Goal: Information Seeking & Learning: Check status

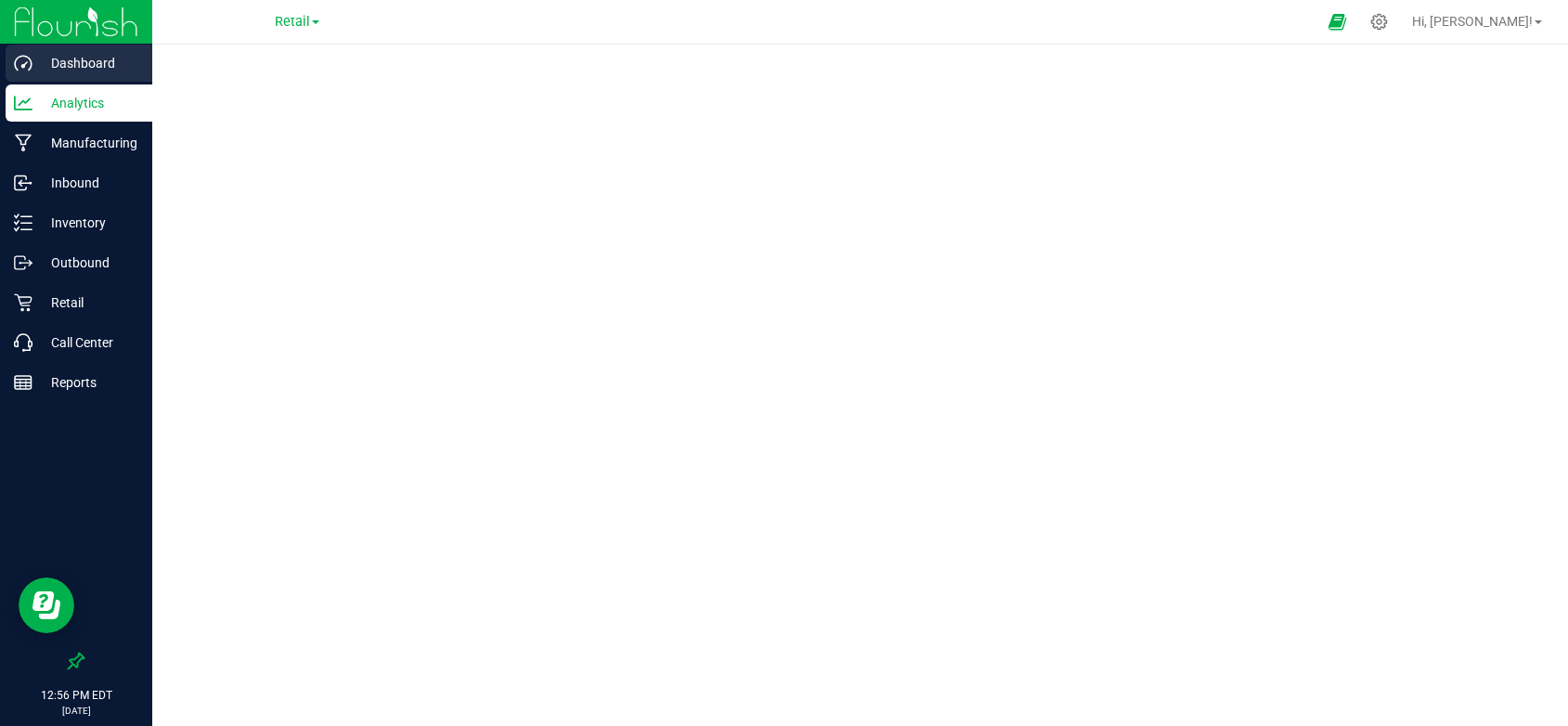
click at [85, 70] on p "Dashboard" at bounding box center [88, 63] width 112 height 23
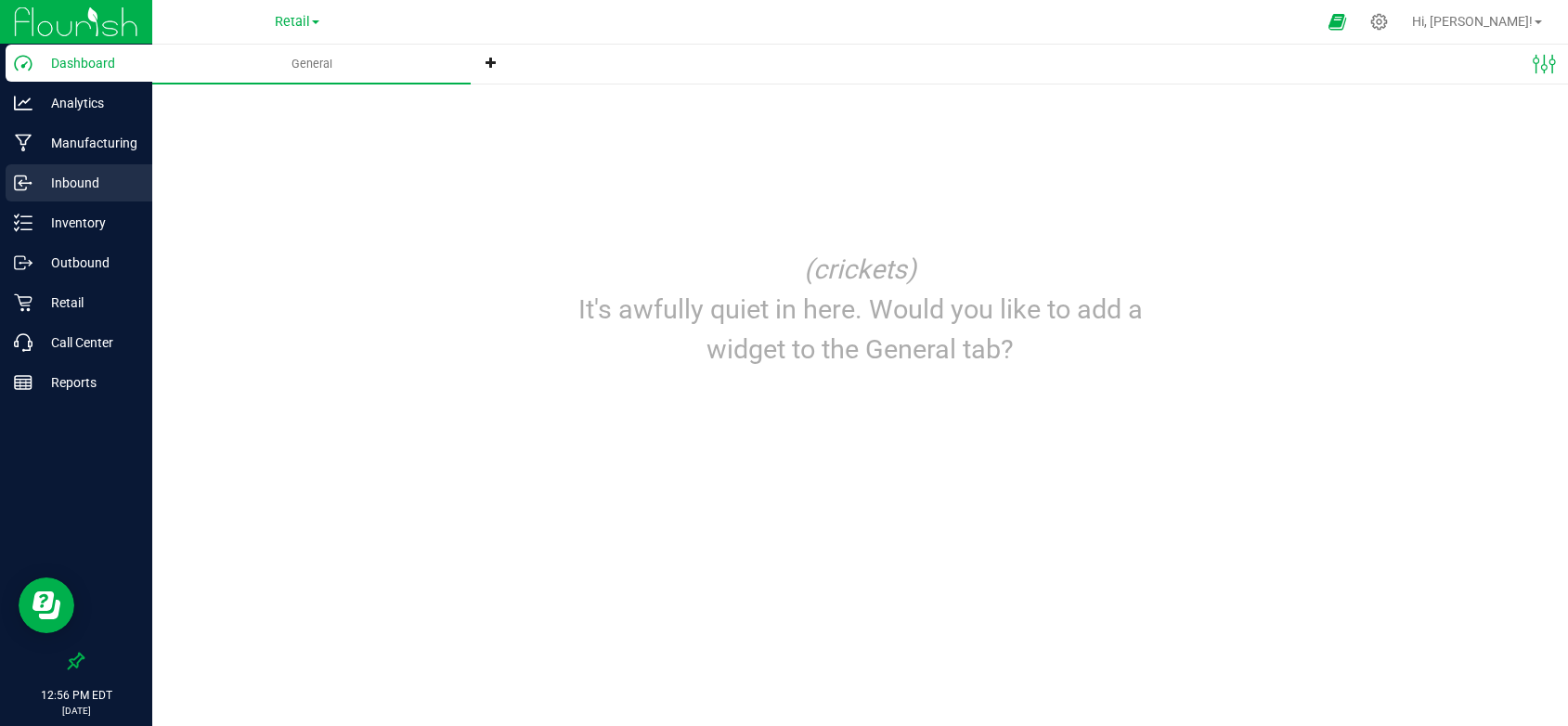
click at [65, 182] on p "Inbound" at bounding box center [88, 183] width 112 height 23
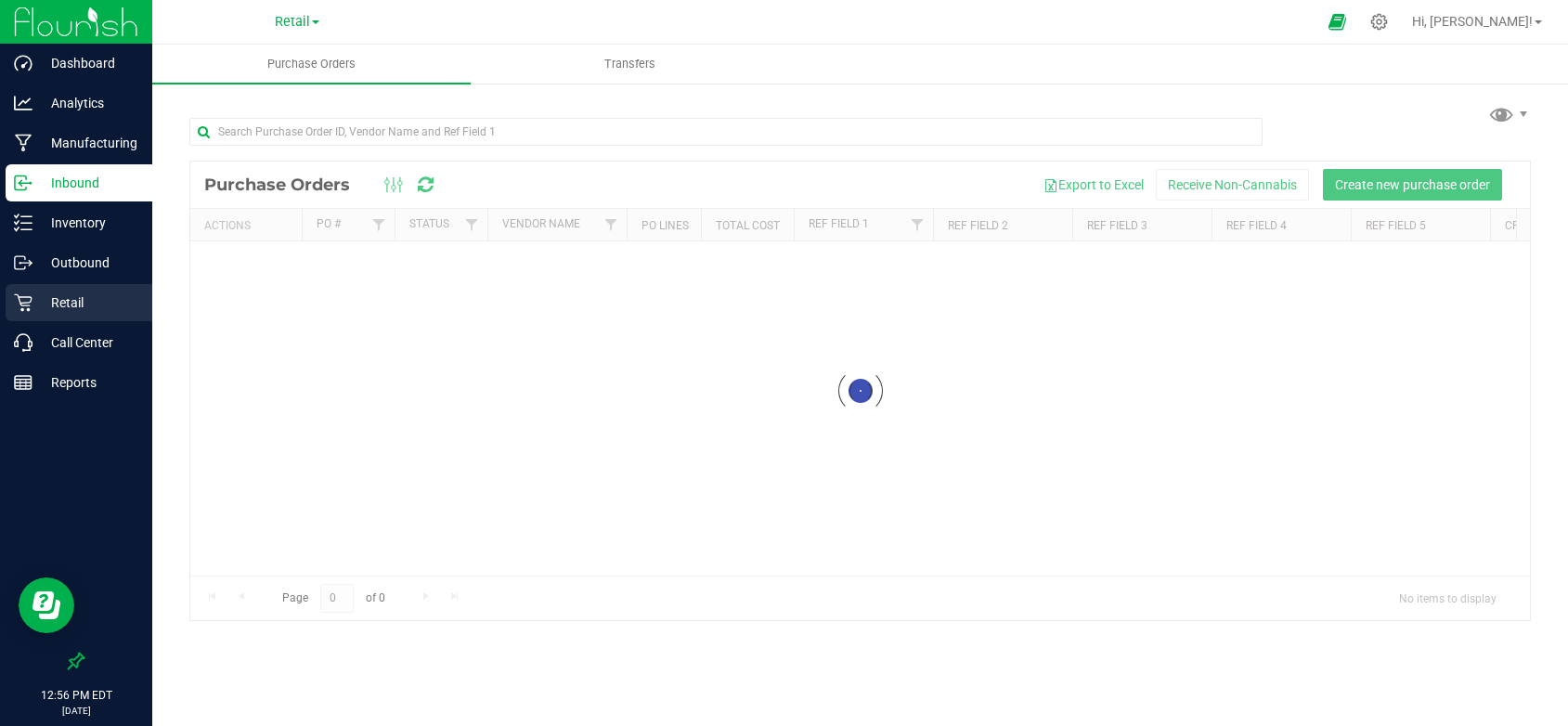
click at [73, 309] on p "Retail" at bounding box center [88, 302] width 112 height 23
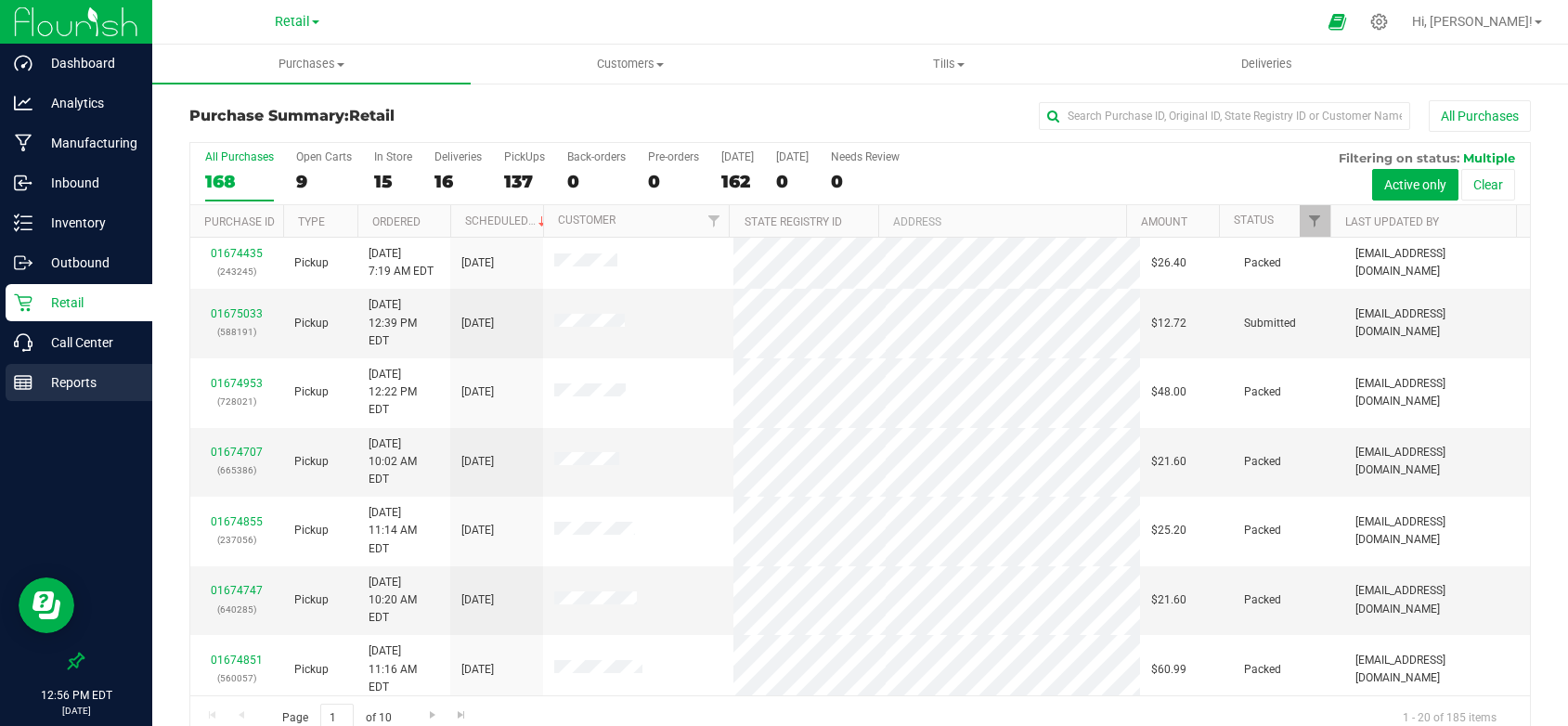
click at [88, 383] on p "Reports" at bounding box center [88, 382] width 112 height 23
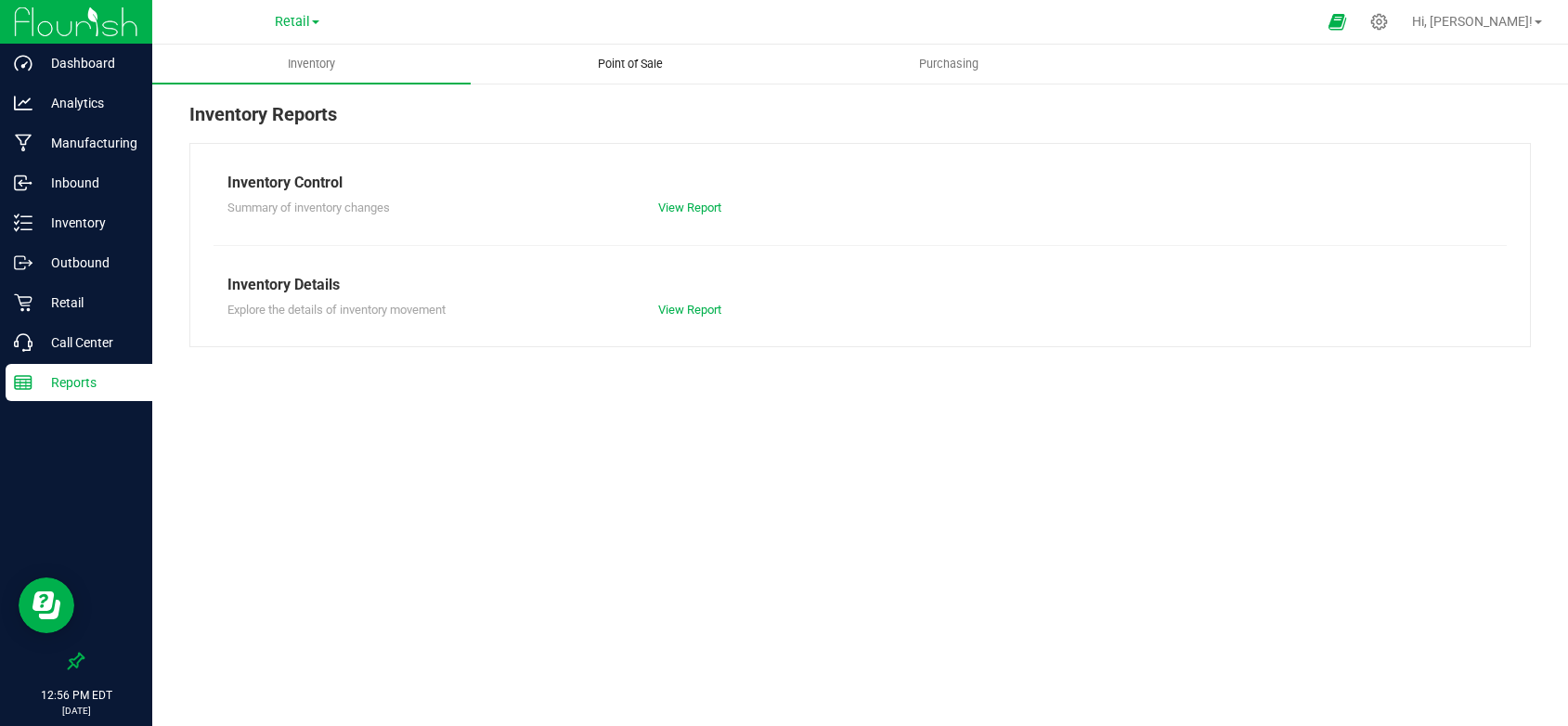
click at [639, 62] on span "Point of Sale" at bounding box center [630, 63] width 116 height 17
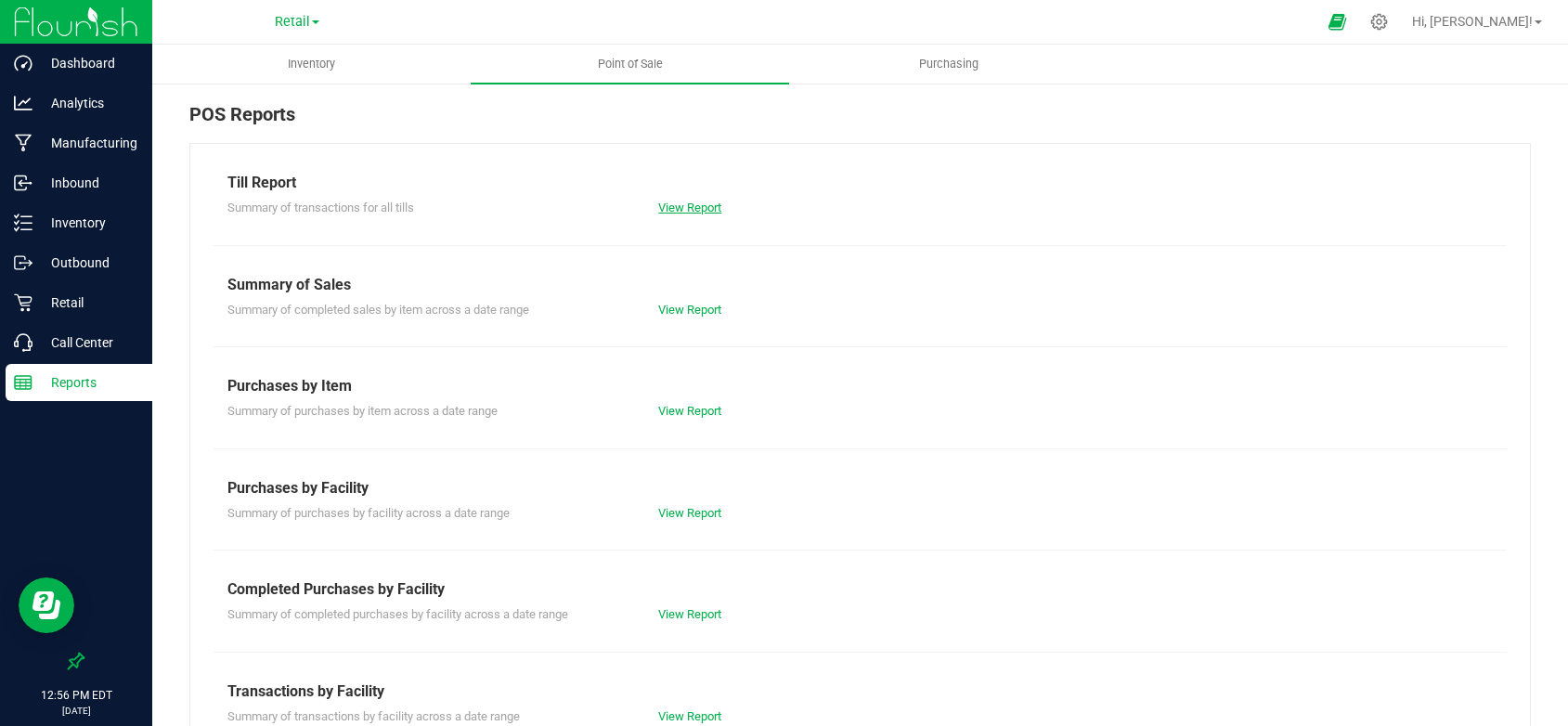
click at [671, 203] on link "View Report" at bounding box center [690, 207] width 63 height 14
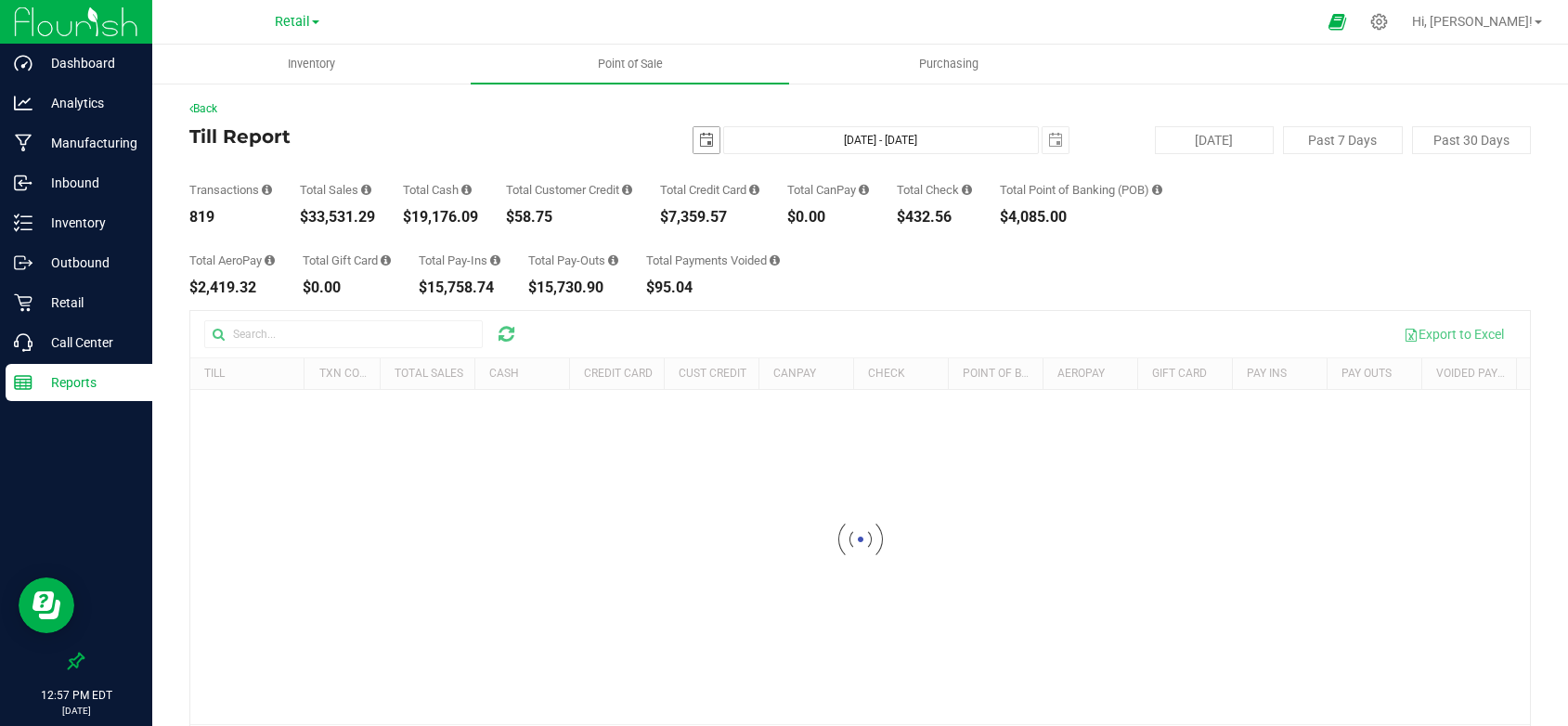
click at [700, 135] on span "select" at bounding box center [706, 139] width 15 height 15
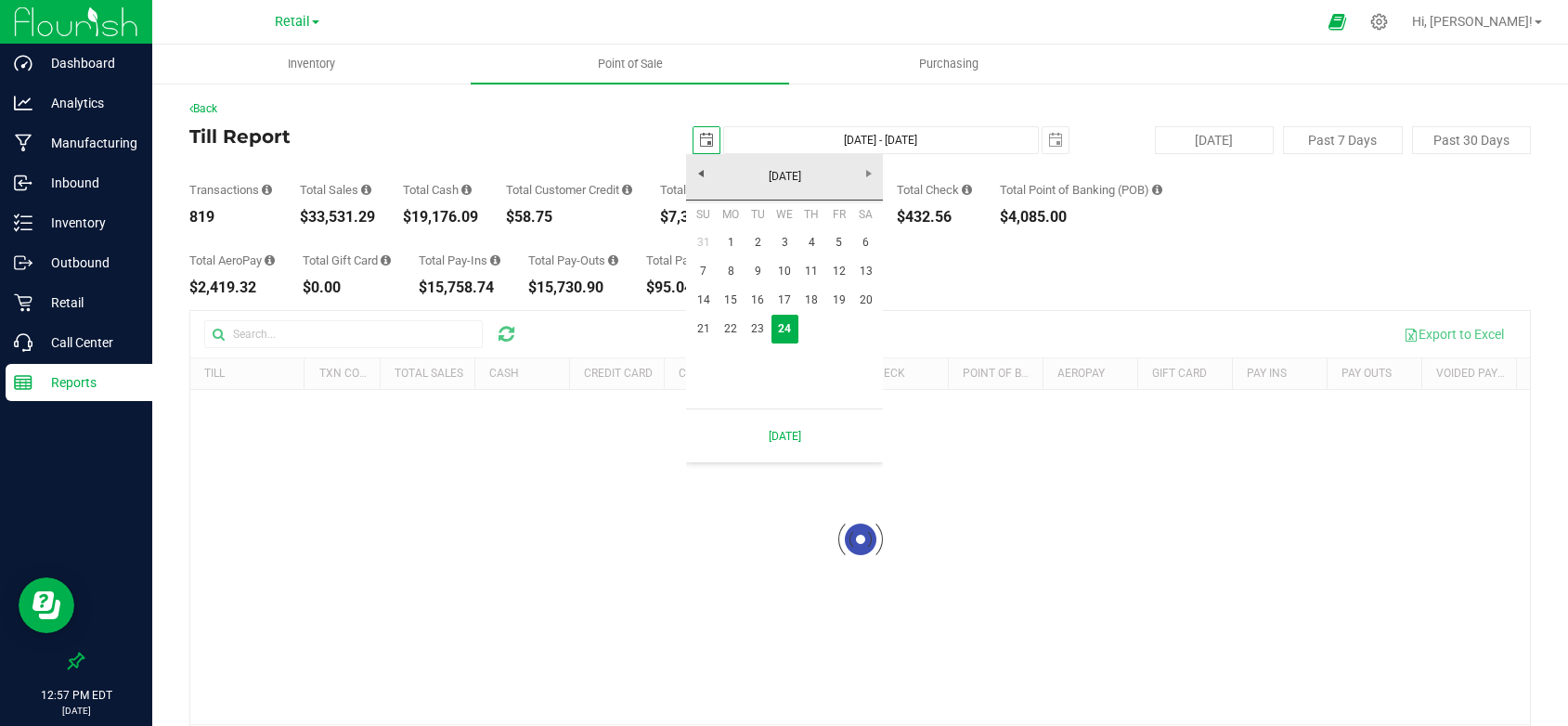
scroll to position [0, 46]
click at [725, 328] on link "22" at bounding box center [730, 329] width 27 height 29
type input "[DATE]"
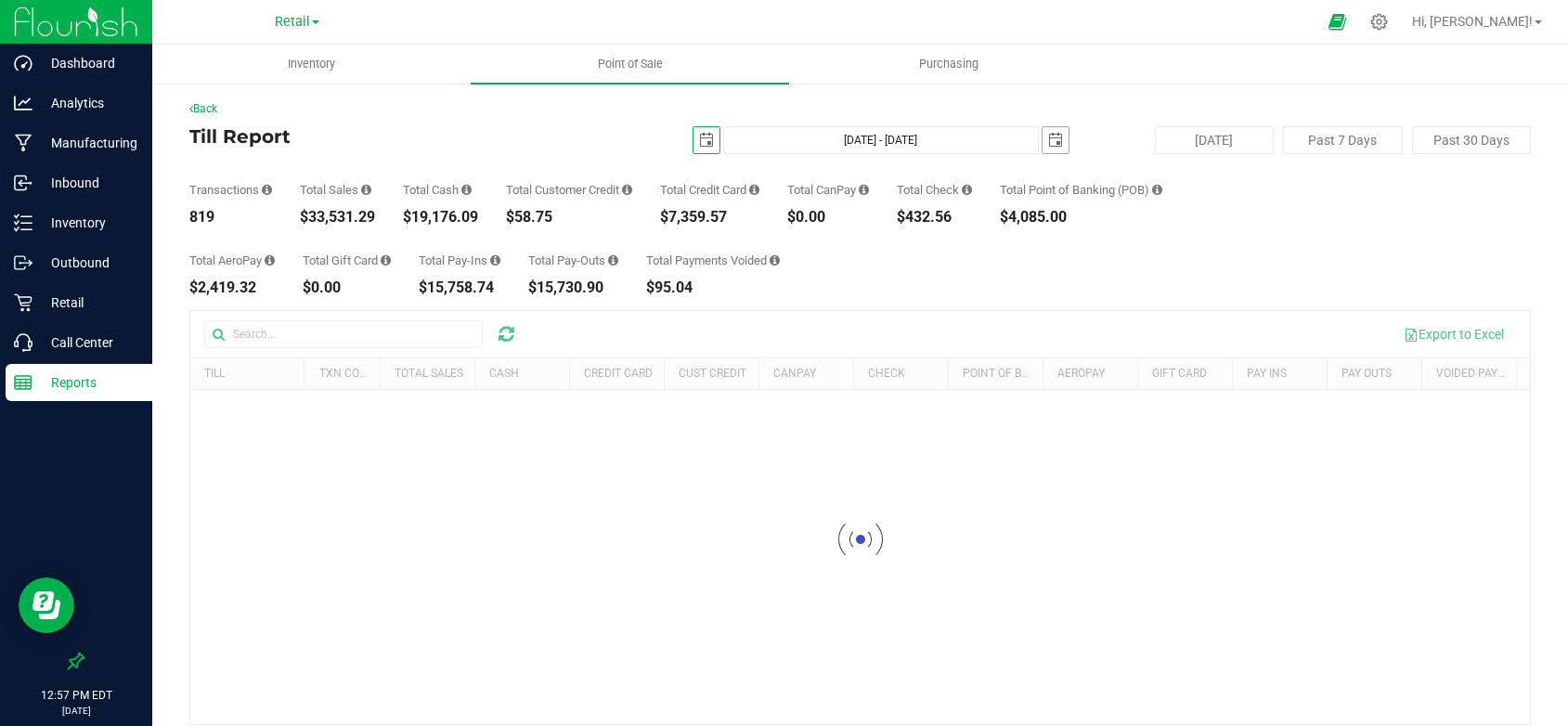
click at [1053, 135] on span "select" at bounding box center [1056, 139] width 15 height 15
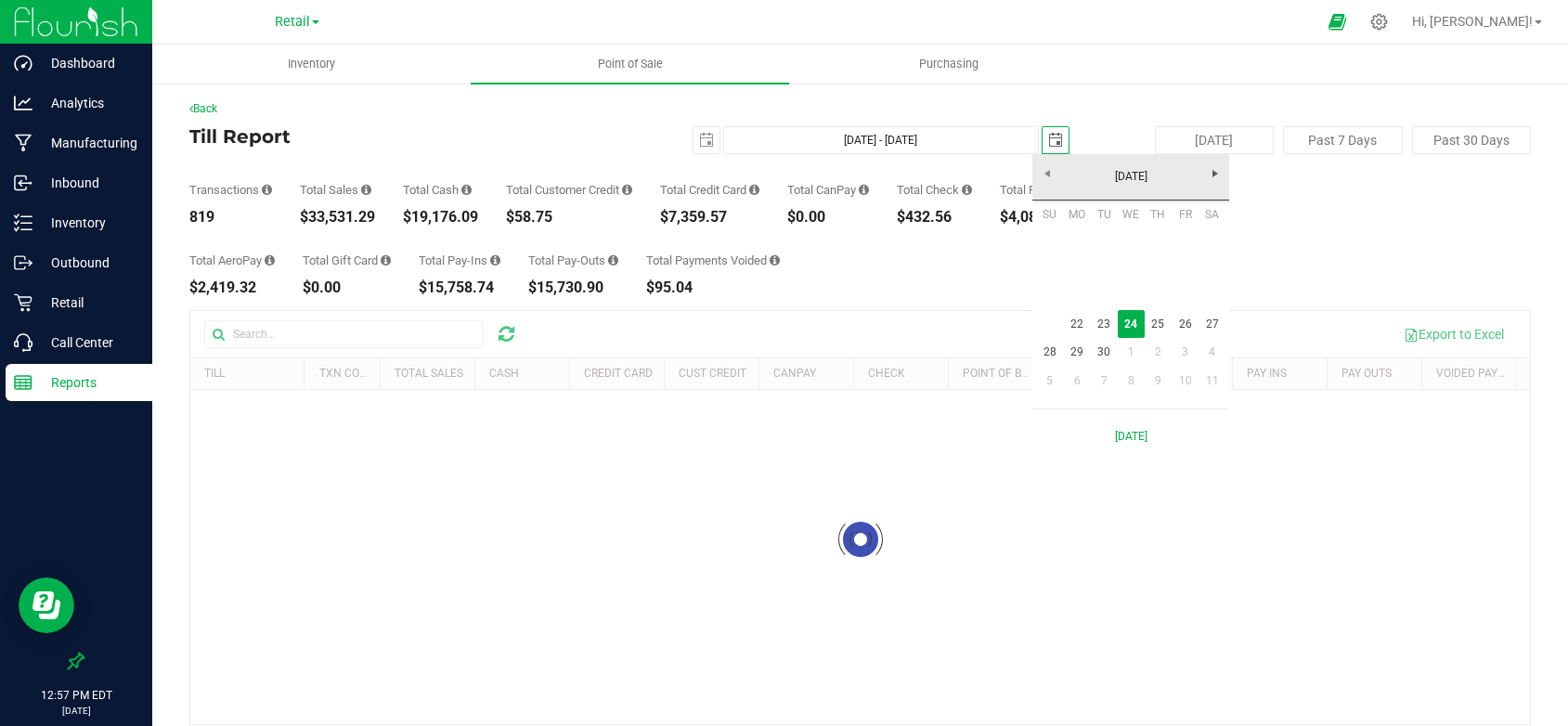
scroll to position [0, 46]
click at [1068, 323] on link "22" at bounding box center [1076, 324] width 27 height 29
type input "[DATE] - [DATE]"
type input "[DATE]"
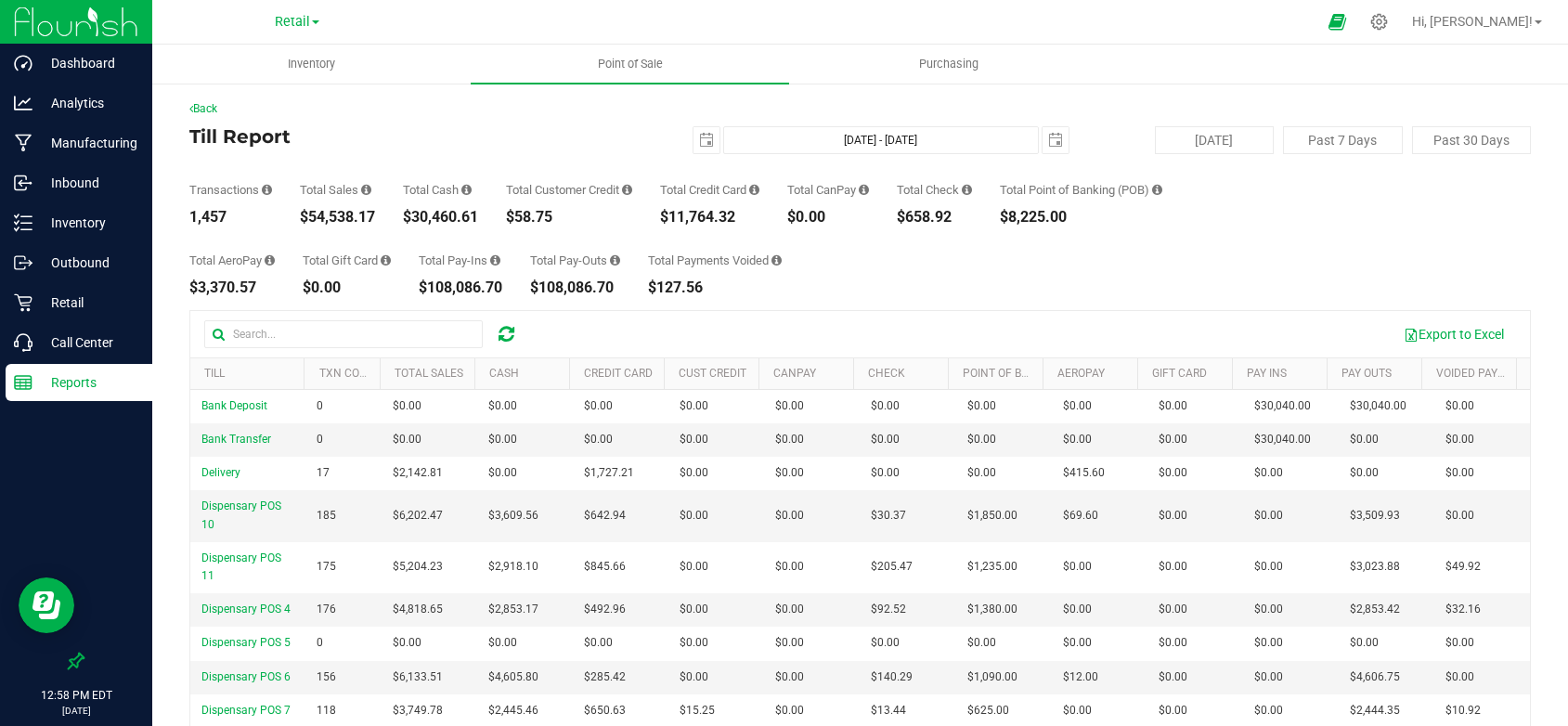
drag, startPoint x: 381, startPoint y: 210, endPoint x: 302, endPoint y: 217, distance: 79.3
click at [302, 217] on div "Transactions 1,457 Total Sales $54,538.17 Total Cash $30,460.61 Total Customer …" at bounding box center [860, 189] width 1342 height 70
copy div "$54,538.17"
drag, startPoint x: 754, startPoint y: 218, endPoint x: 666, endPoint y: 225, distance: 88.3
click at [666, 225] on div "$11,764.32" at bounding box center [710, 217] width 100 height 15
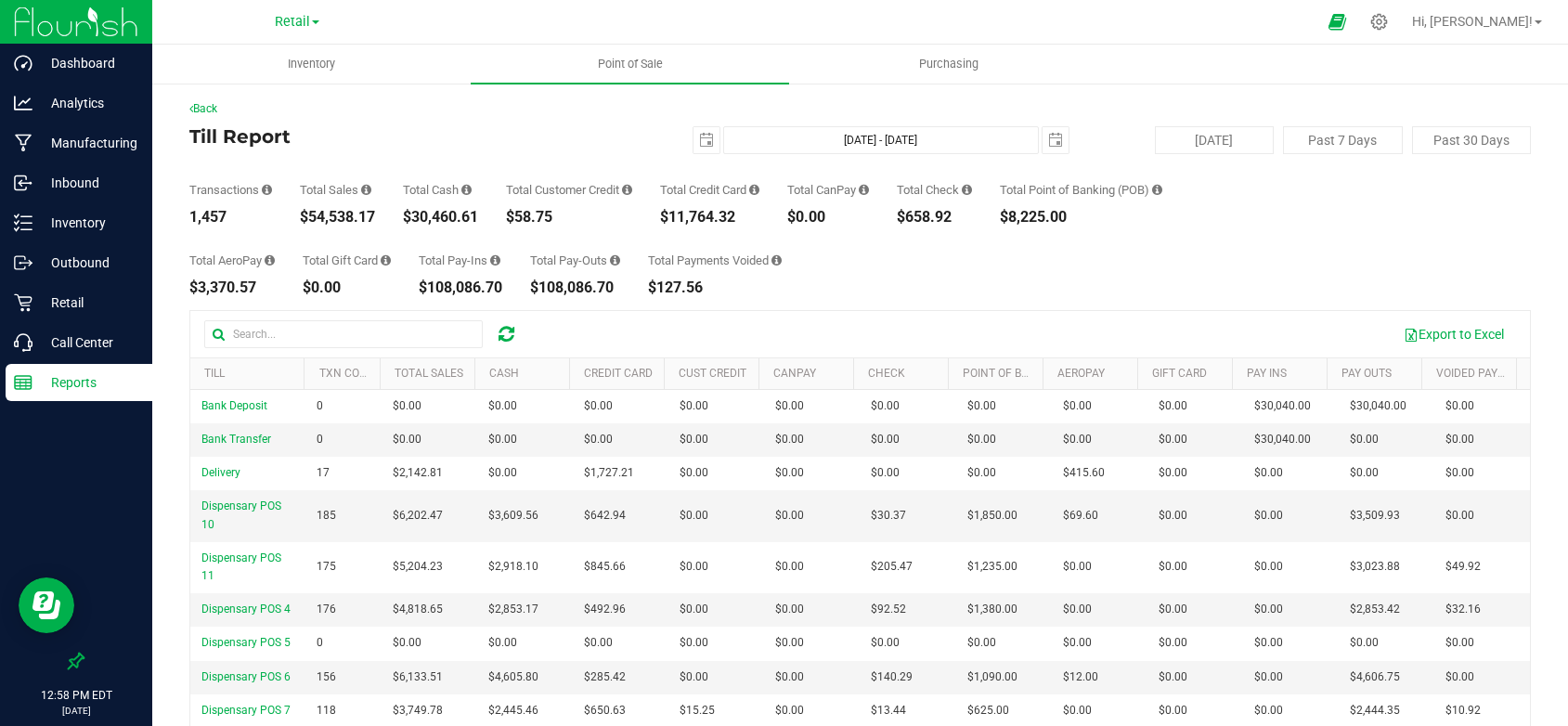
copy div "$11,764.32"
drag, startPoint x: 966, startPoint y: 215, endPoint x: 912, endPoint y: 217, distance: 54.0
click at [912, 217] on div "$658.92" at bounding box center [934, 217] width 75 height 15
copy div "$658.92"
drag, startPoint x: 1096, startPoint y: 214, endPoint x: 1005, endPoint y: 215, distance: 91.0
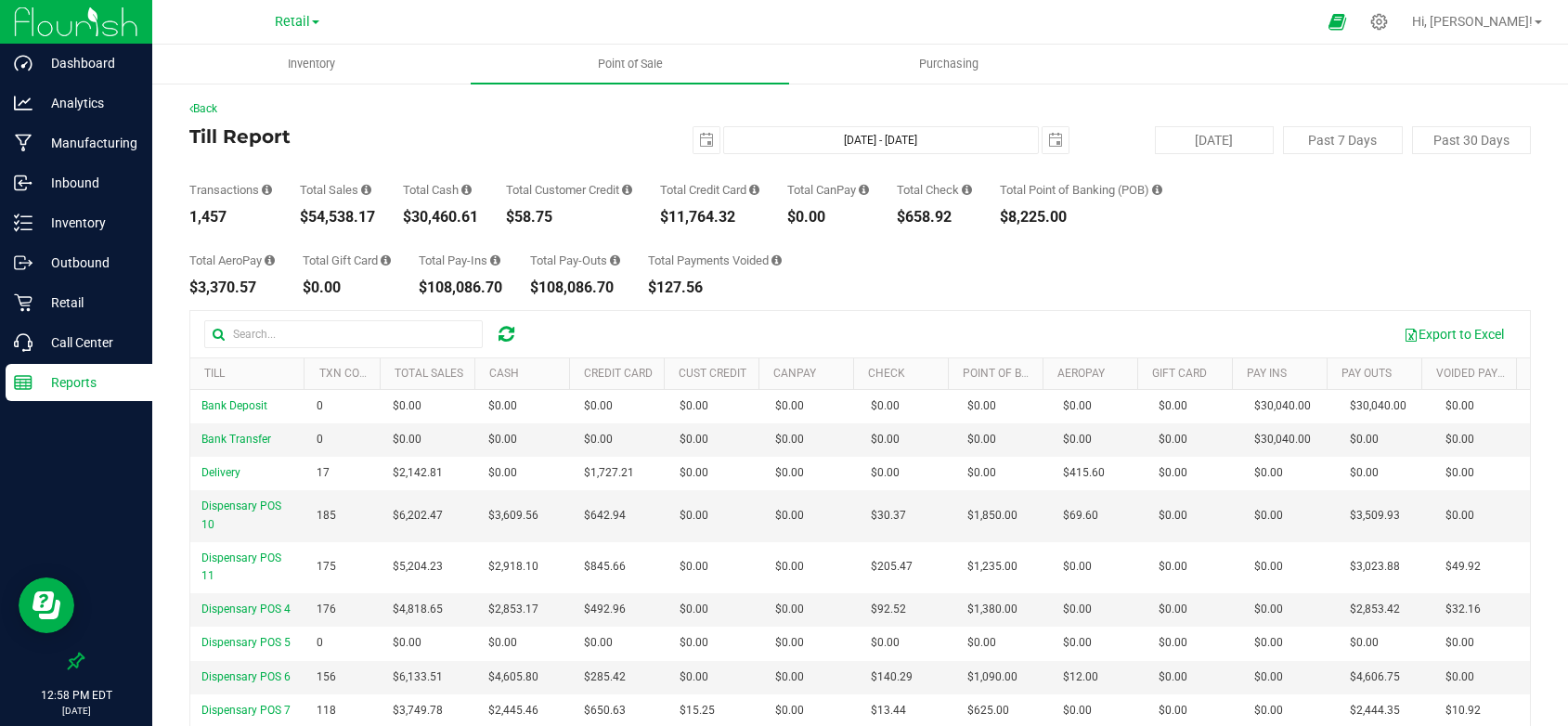
click at [1005, 215] on div "Transactions 1,457 Total Sales $54,538.17 Total Cash $30,460.61 Total Customer …" at bounding box center [860, 189] width 1342 height 70
copy div "$8,225.00"
drag, startPoint x: 257, startPoint y: 294, endPoint x: 180, endPoint y: 284, distance: 77.6
click at [180, 284] on div "Back Till Report [DATE] [DATE] - [DATE] [DATE] [DATE] Past 7 Days Past 30 Days …" at bounding box center [860, 497] width 1416 height 830
copy div "$3,370.57"
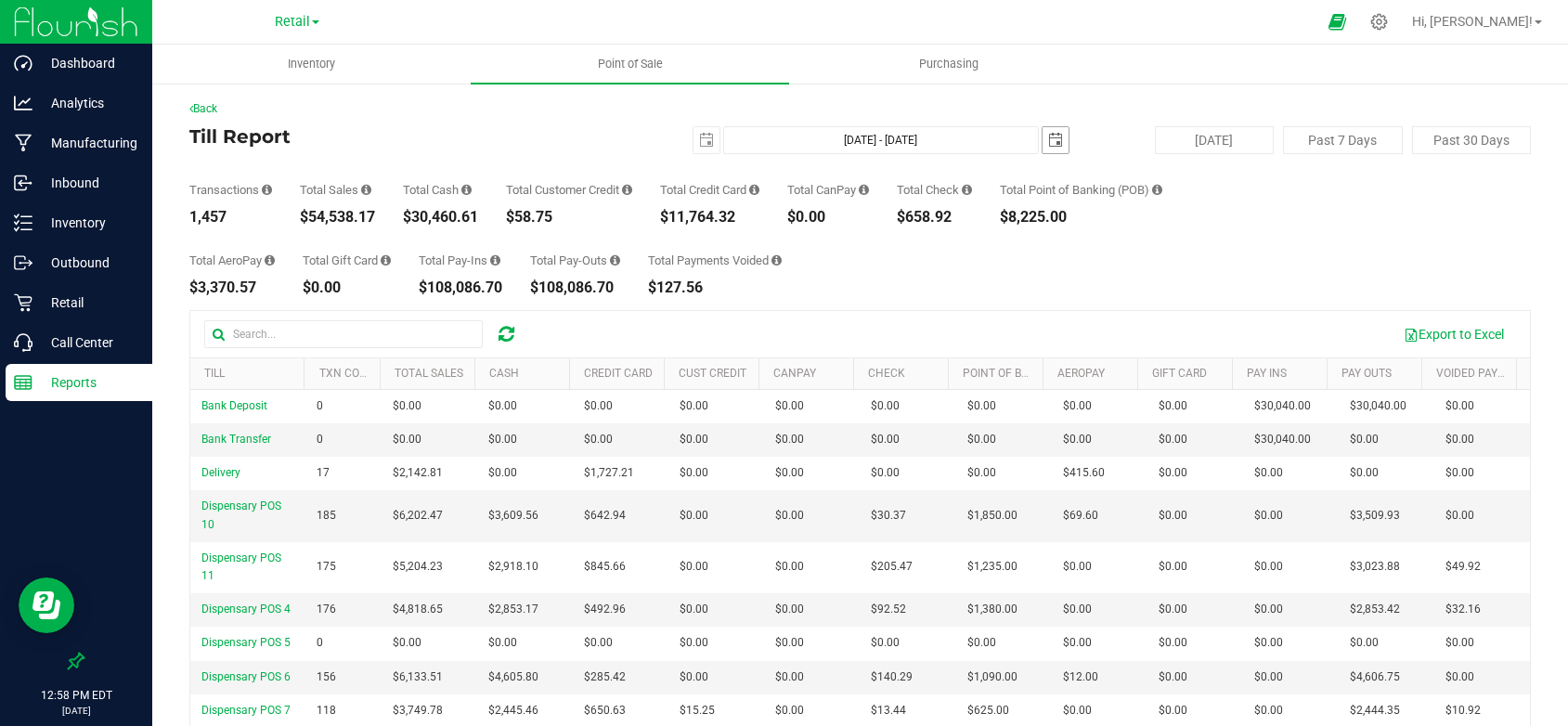
drag, startPoint x: 1051, startPoint y: 138, endPoint x: 1070, endPoint y: 190, distance: 55.4
click at [1051, 138] on span "select" at bounding box center [1056, 139] width 15 height 15
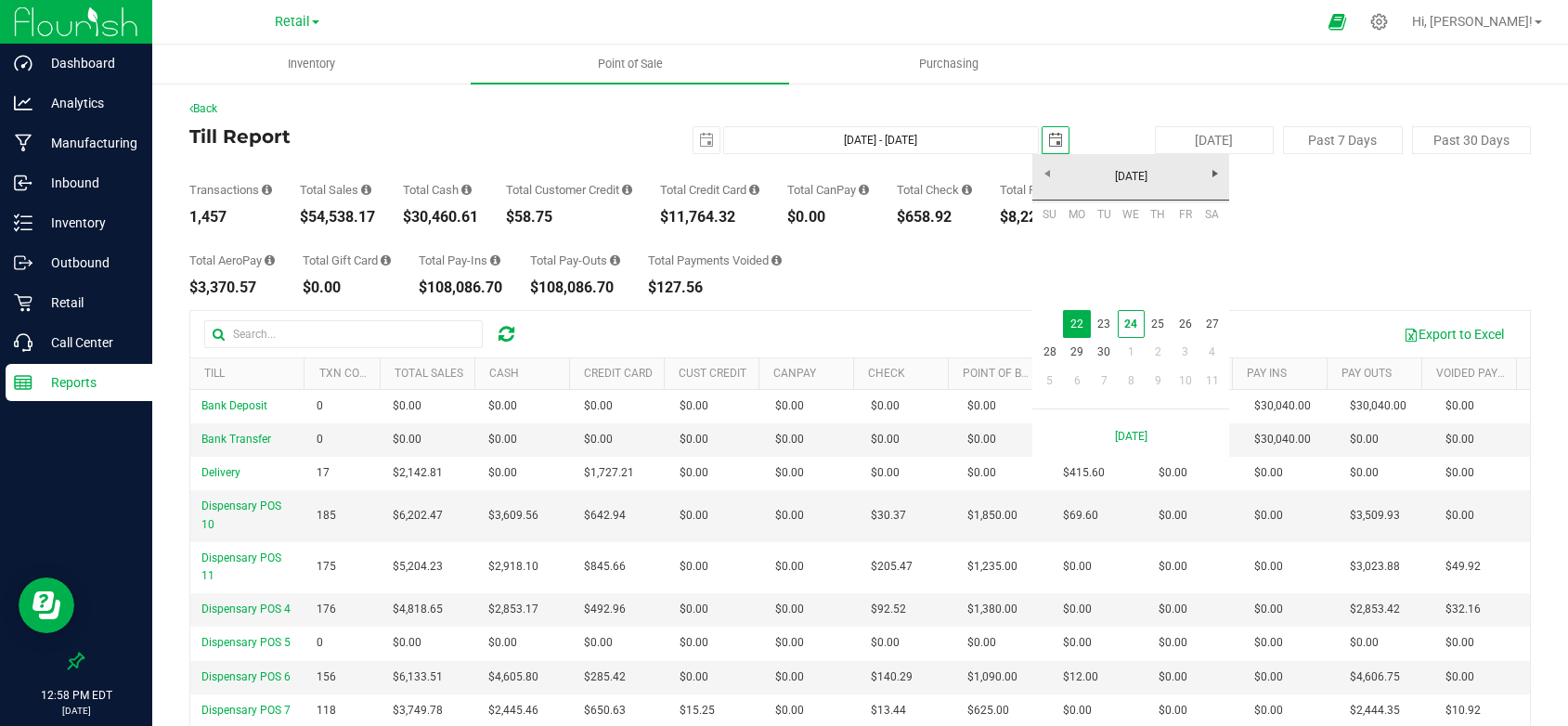
scroll to position [0, 46]
click at [1105, 327] on link "23" at bounding box center [1104, 324] width 27 height 29
type input "[DATE] - [DATE]"
type input "[DATE]"
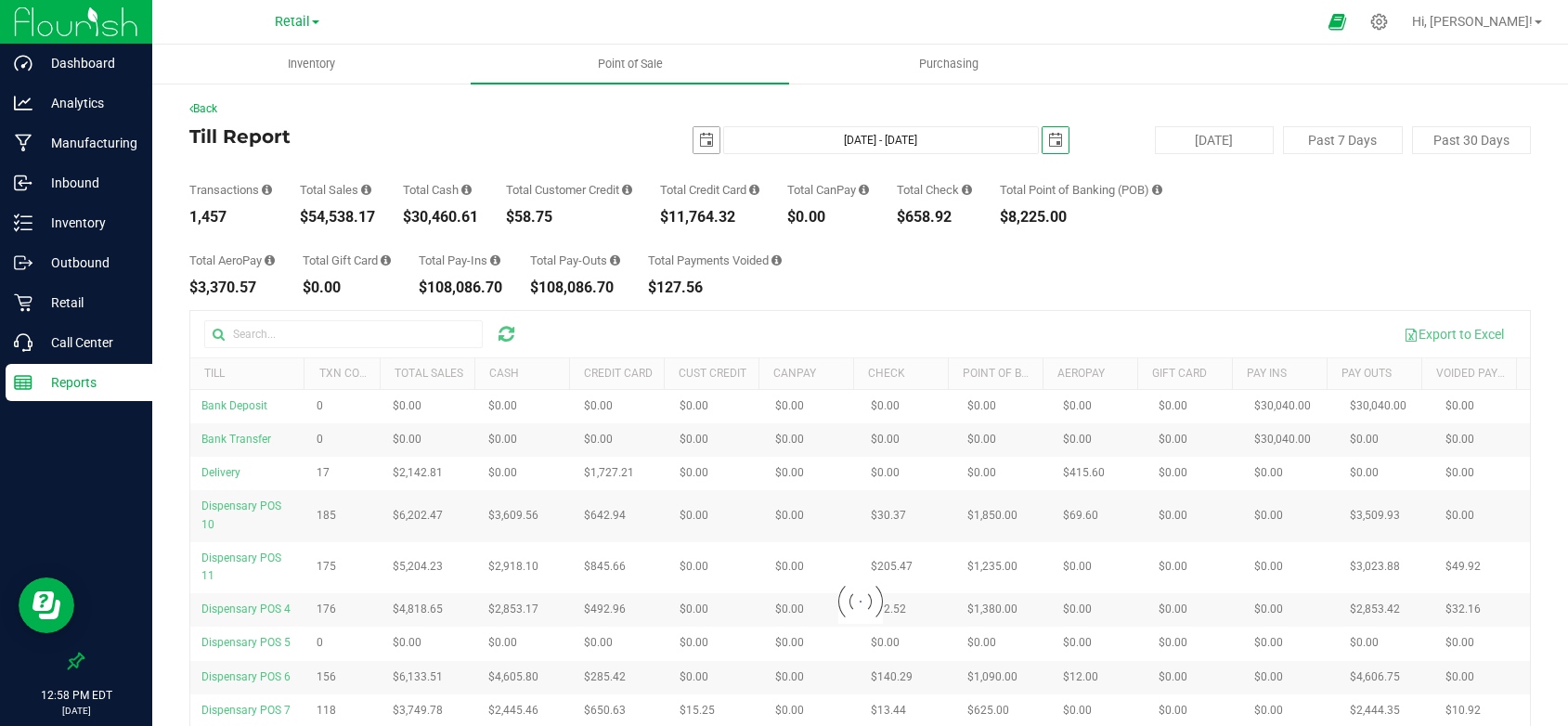
click at [699, 137] on span "select" at bounding box center [706, 139] width 15 height 15
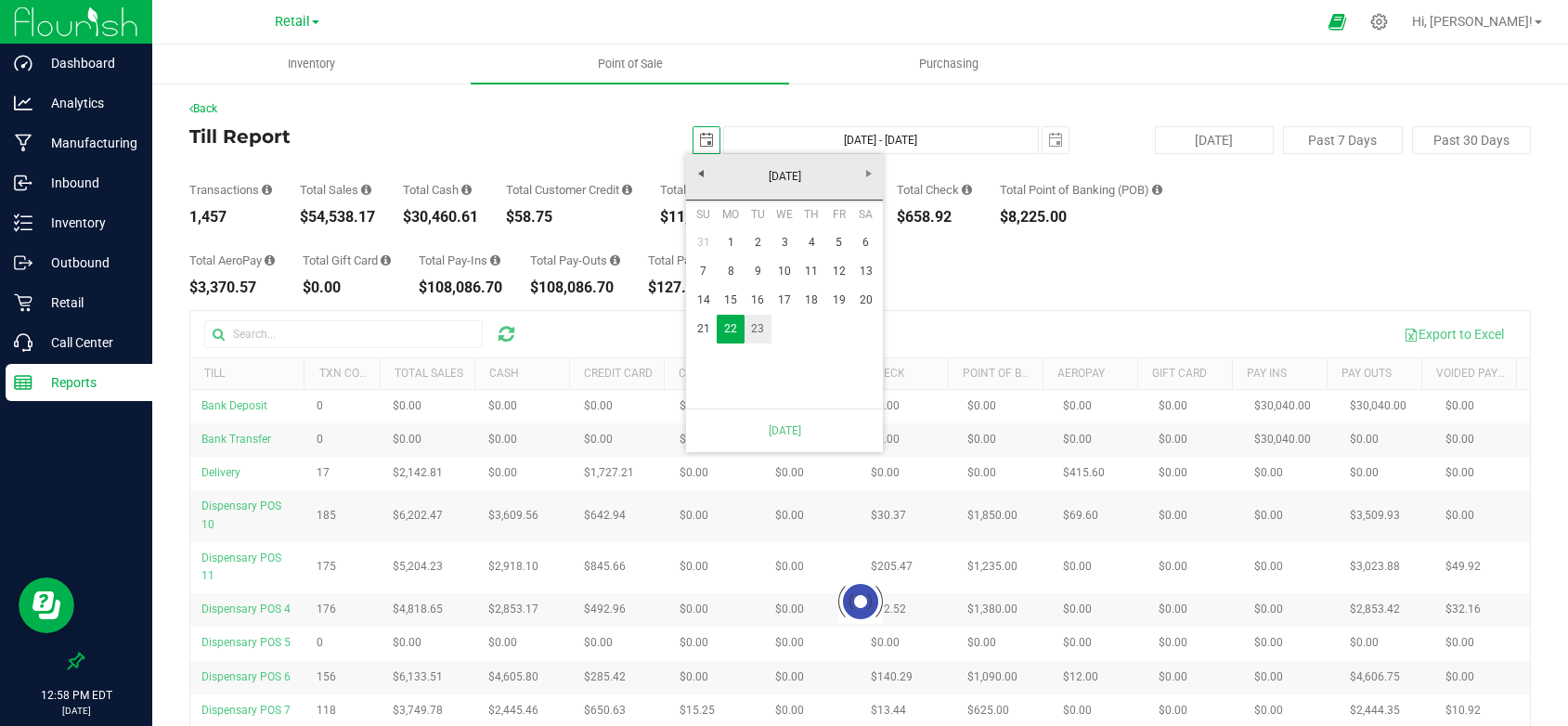
click at [757, 327] on link "23" at bounding box center [757, 329] width 27 height 29
type input "[DATE] - [DATE]"
type input "[DATE]"
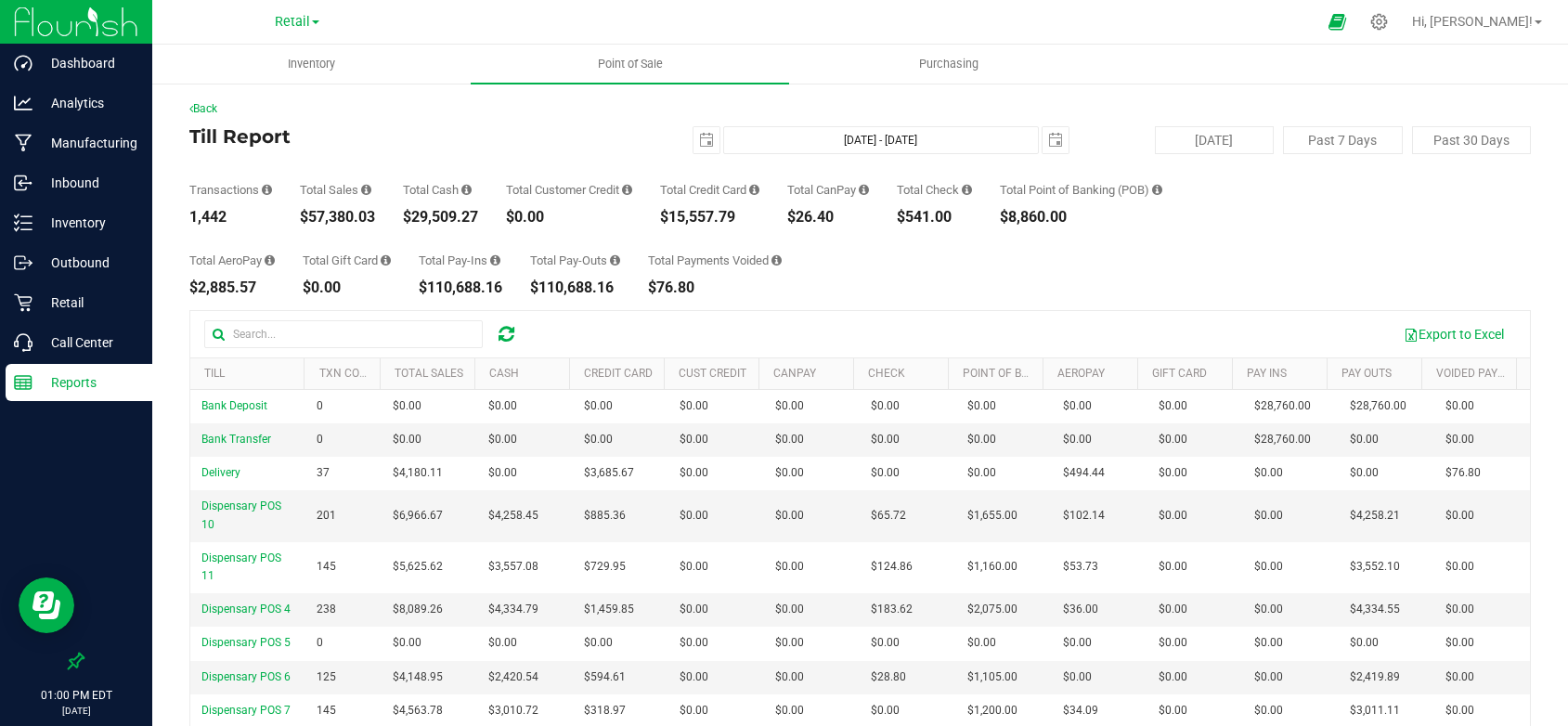
drag, startPoint x: 379, startPoint y: 218, endPoint x: 293, endPoint y: 215, distance: 86.1
click at [293, 215] on div "Transactions 1,442 Total Sales $57,380.03 Total Cash $29,509.27 Total Customer …" at bounding box center [860, 189] width 1342 height 70
copy div "$57,380.03"
drag, startPoint x: 742, startPoint y: 213, endPoint x: 663, endPoint y: 213, distance: 79.0
click at [663, 213] on div "Transactions 1,442 Total Sales $57,380.03 Total Cash $29,509.27 Total Customer …" at bounding box center [860, 189] width 1342 height 70
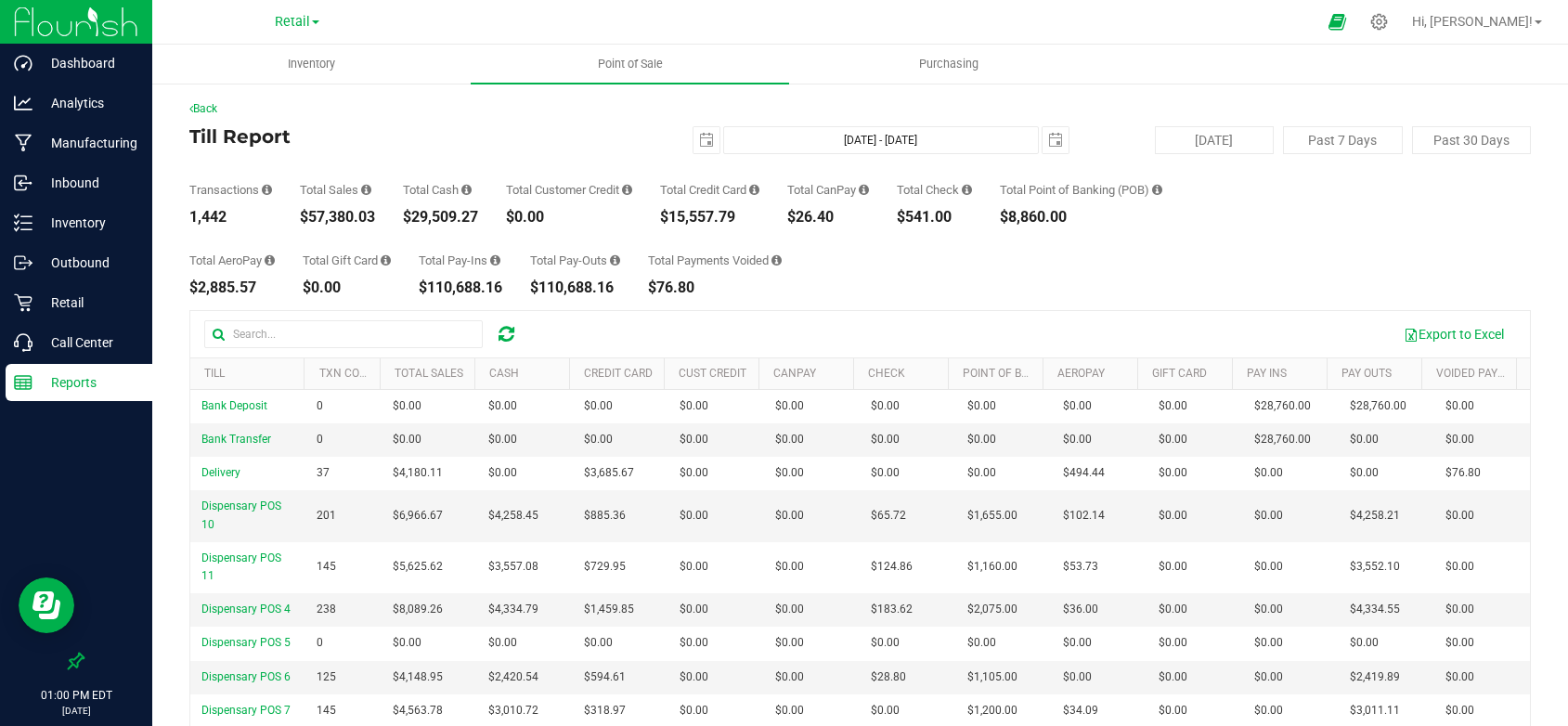
copy div "$15,557.79"
drag, startPoint x: 966, startPoint y: 217, endPoint x: 910, endPoint y: 215, distance: 56.0
click at [910, 215] on div "$541.00" at bounding box center [934, 217] width 75 height 15
copy div "$541.00"
drag, startPoint x: 1090, startPoint y: 221, endPoint x: 1014, endPoint y: 217, distance: 76.1
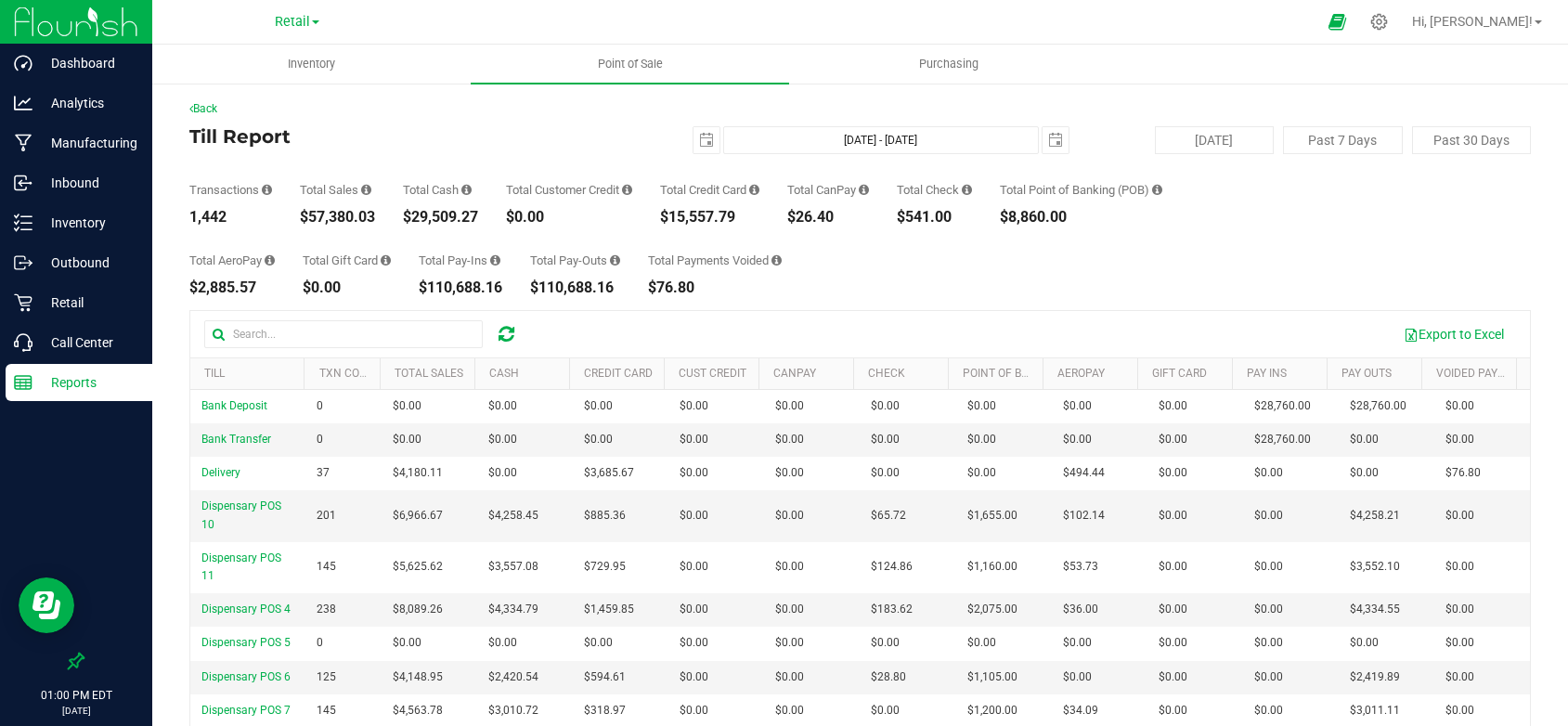
click at [1014, 217] on div "$8,860.00" at bounding box center [1081, 217] width 163 height 15
copy div "$8,860.00"
drag, startPoint x: 259, startPoint y: 290, endPoint x: 186, endPoint y: 284, distance: 73.2
click at [186, 284] on div "Back Till Report [DATE] [DATE] - [DATE] [DATE] [DATE] Past 7 Days Past 30 Days …" at bounding box center [860, 497] width 1416 height 830
copy div "$2,885.57"
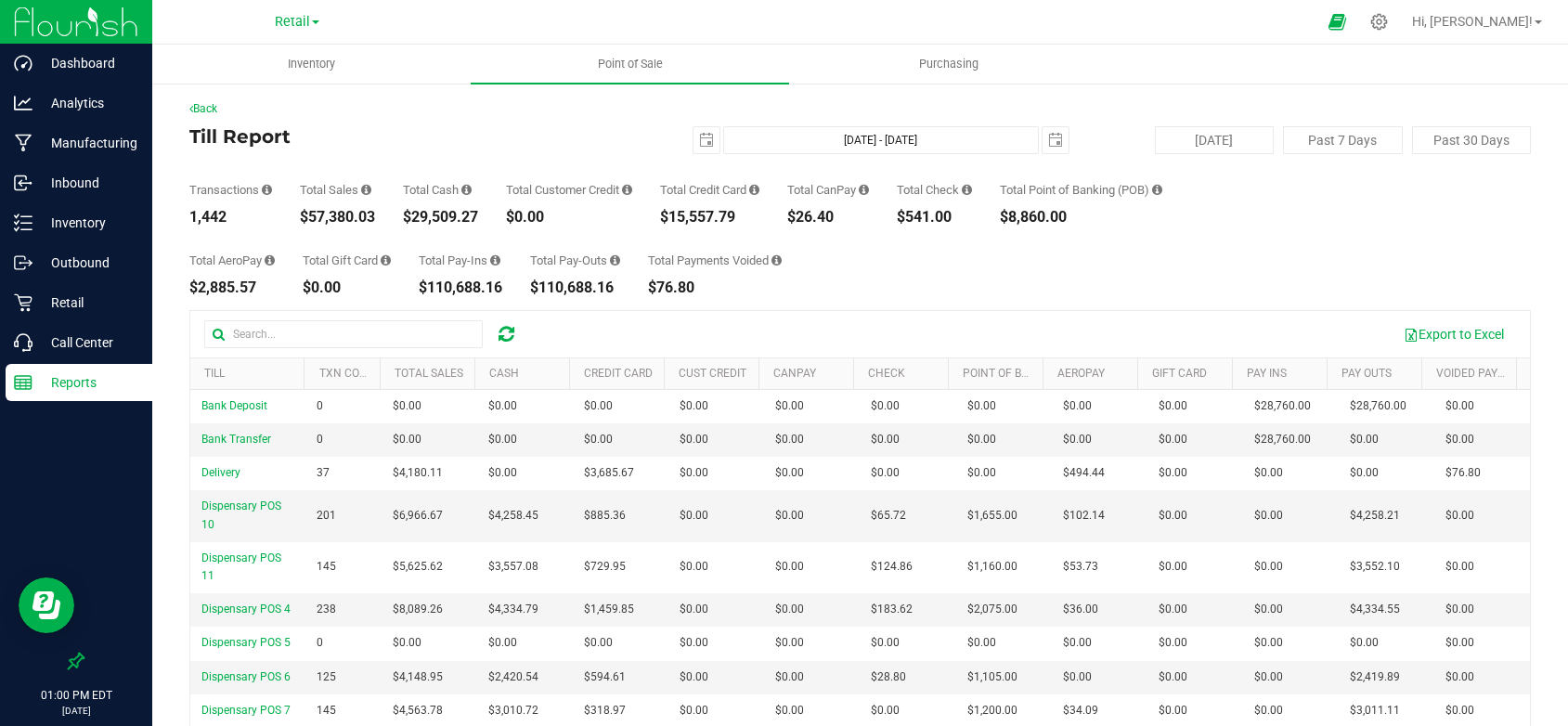
drag, startPoint x: 853, startPoint y: 213, endPoint x: 784, endPoint y: 212, distance: 69.0
click at [784, 212] on div "Transactions 1,442 Total Sales $57,380.03 Total Cash $29,509.27 Total Customer …" at bounding box center [860, 189] width 1342 height 70
click at [828, 235] on div "Total AeroPay $2,885.57 Total Gift Card $0.00 Total Pay-Ins $110,688.16 Total P…" at bounding box center [860, 260] width 1342 height 70
drag, startPoint x: 843, startPoint y: 220, endPoint x: 798, endPoint y: 220, distance: 45.0
click at [798, 220] on div "$26.40" at bounding box center [827, 217] width 82 height 15
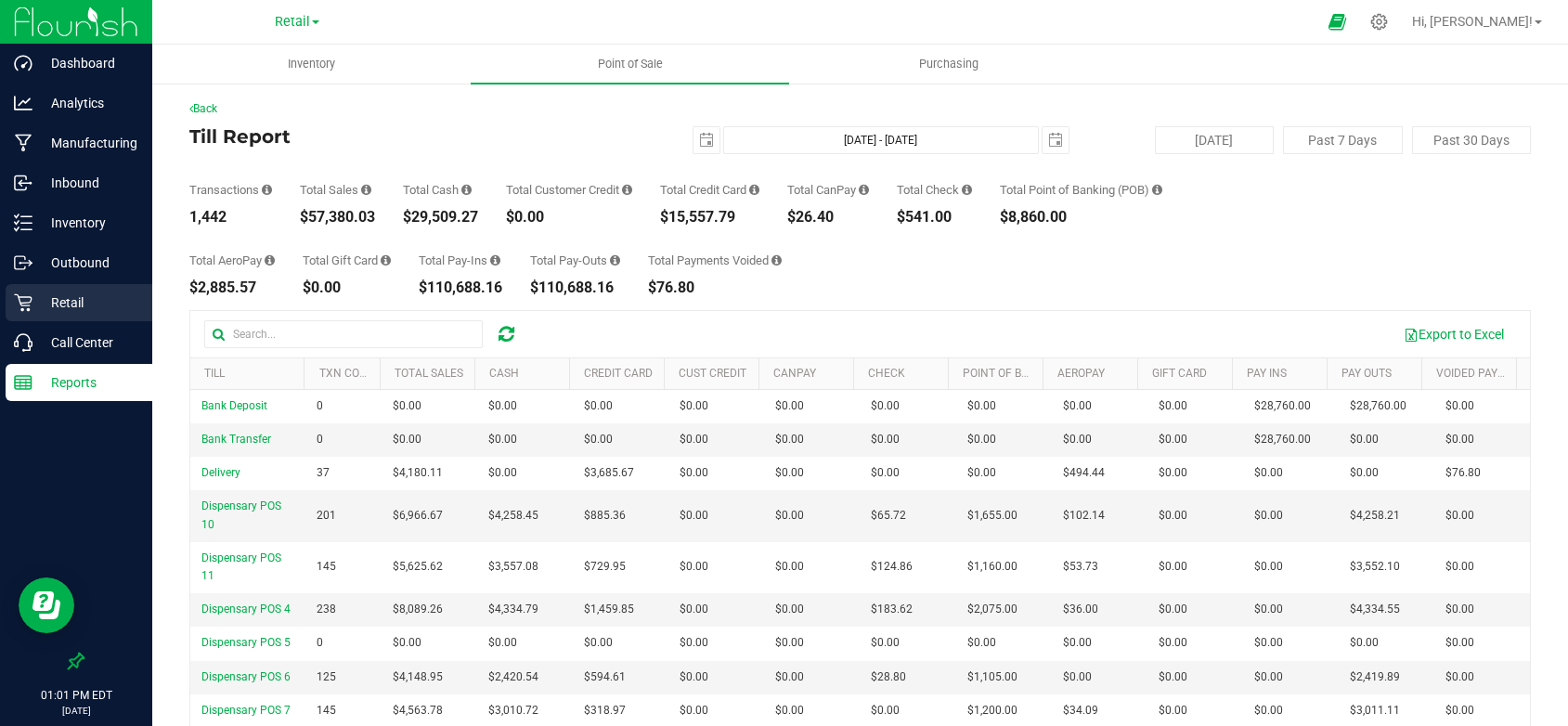
click at [76, 300] on p "Retail" at bounding box center [88, 302] width 112 height 23
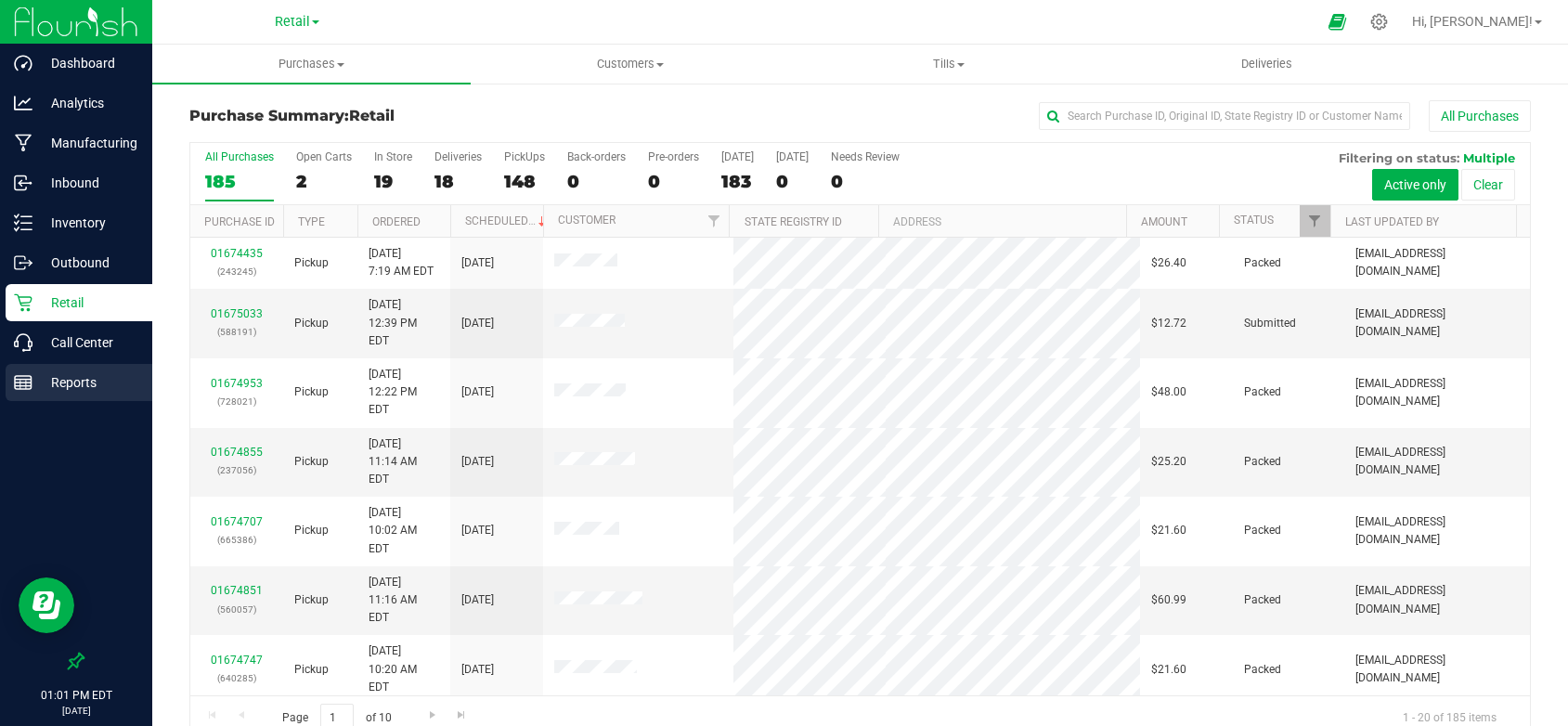
click at [79, 381] on p "Reports" at bounding box center [88, 382] width 112 height 23
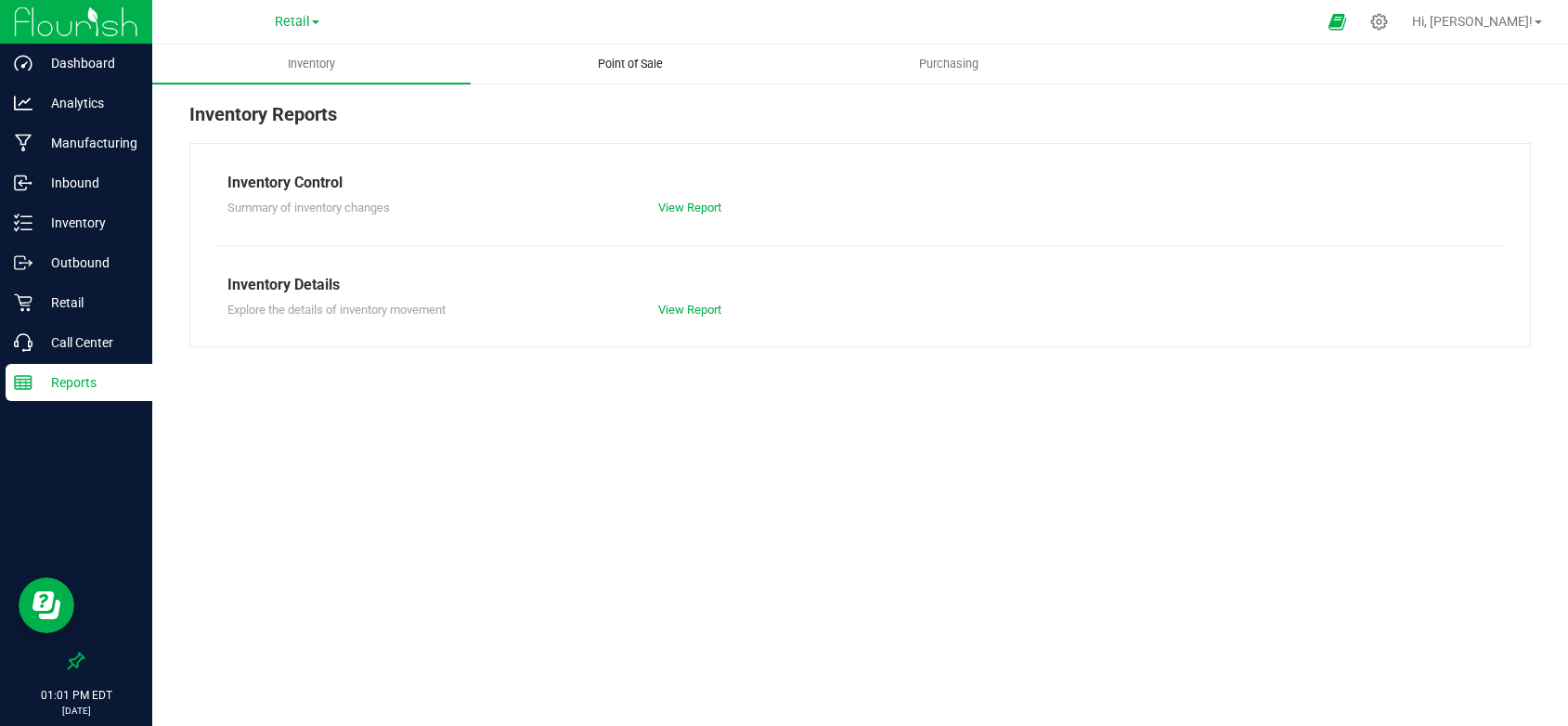
click at [629, 65] on span "Point of Sale" at bounding box center [630, 63] width 116 height 17
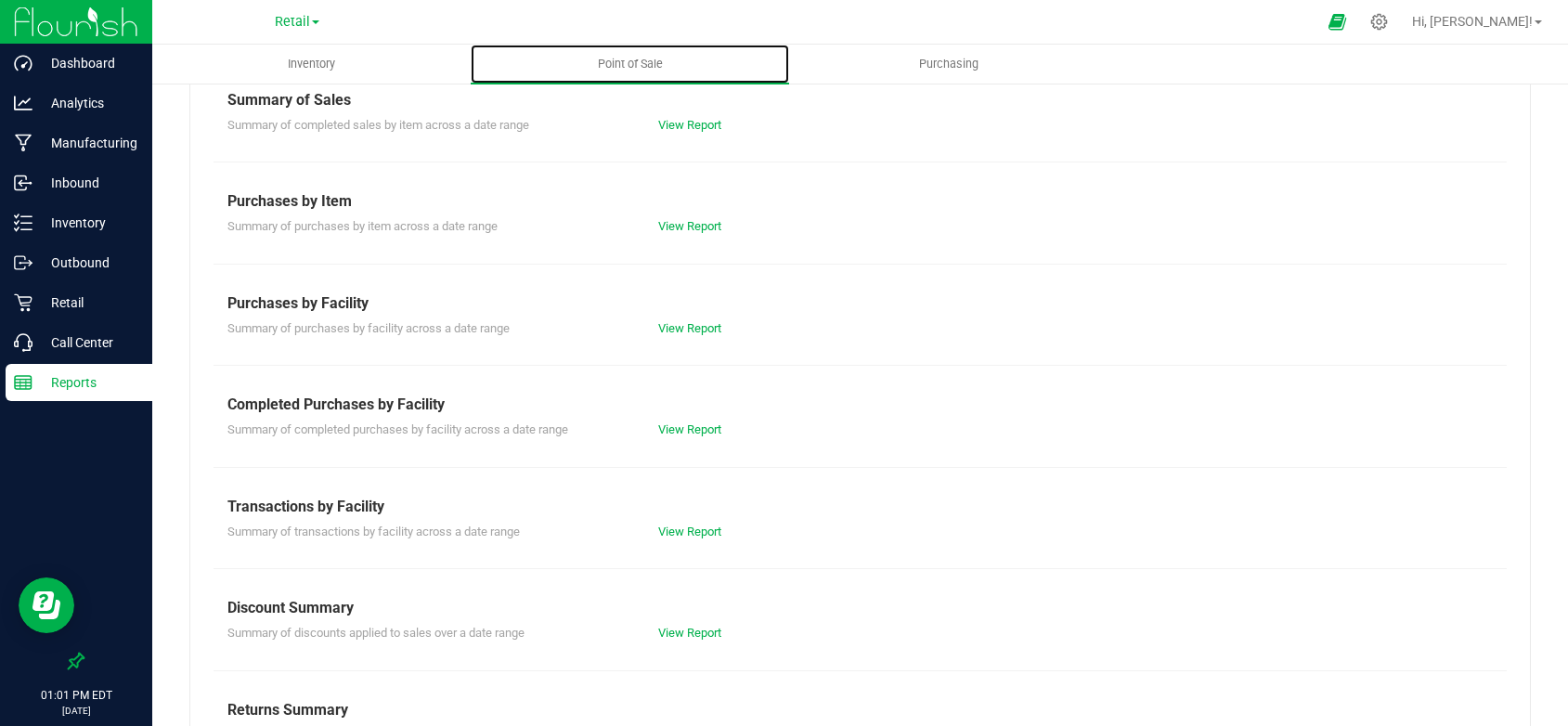
scroll to position [186, 0]
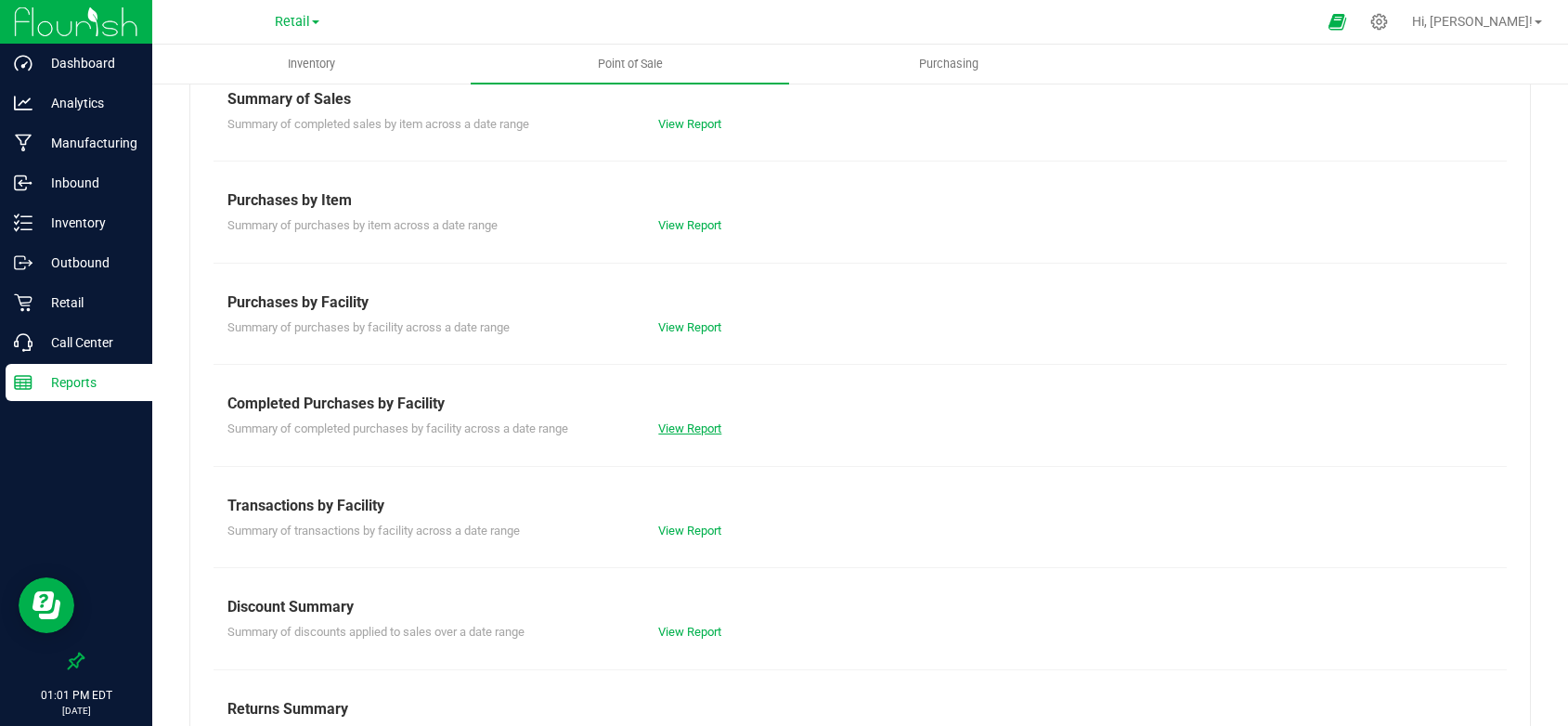
click at [676, 430] on link "View Report" at bounding box center [690, 429] width 63 height 14
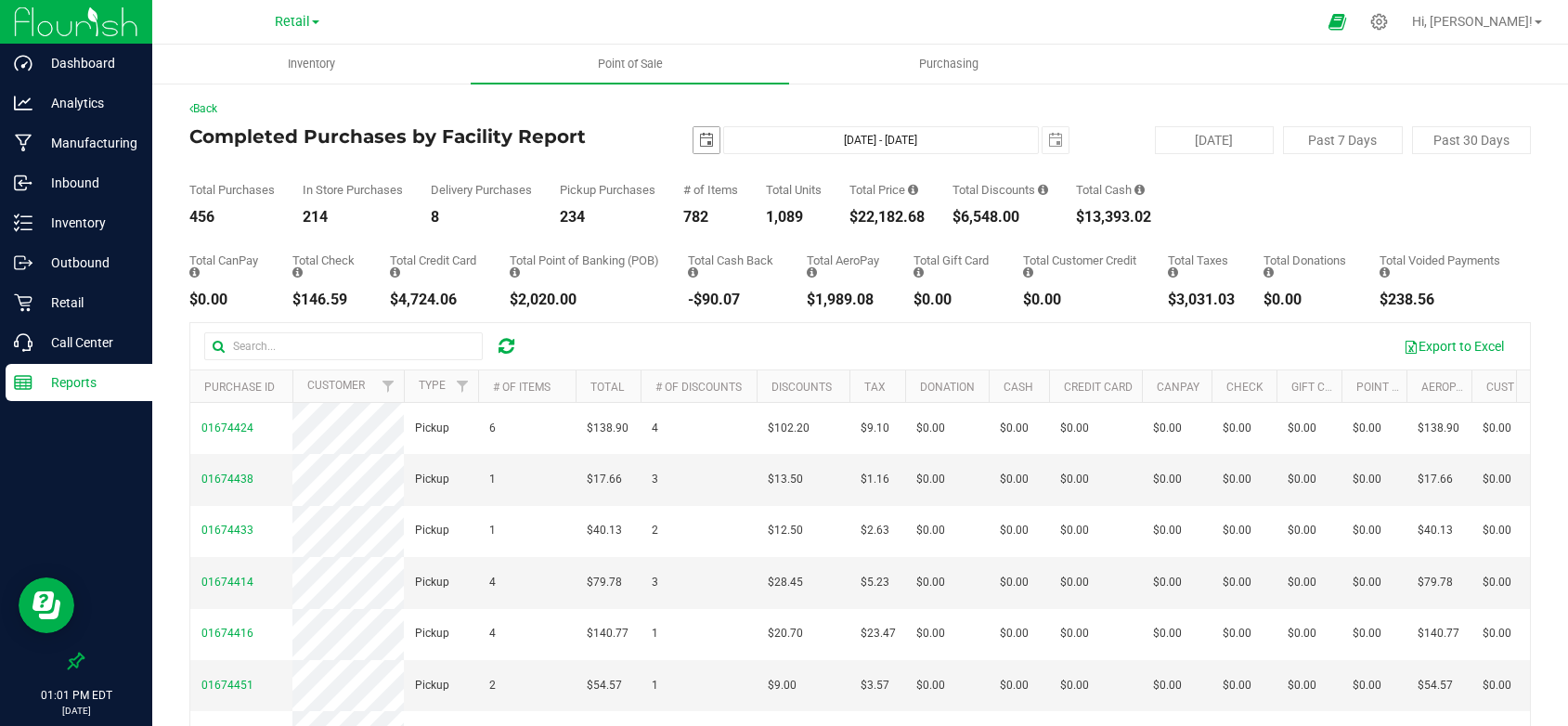
click at [699, 140] on span "select" at bounding box center [706, 139] width 15 height 15
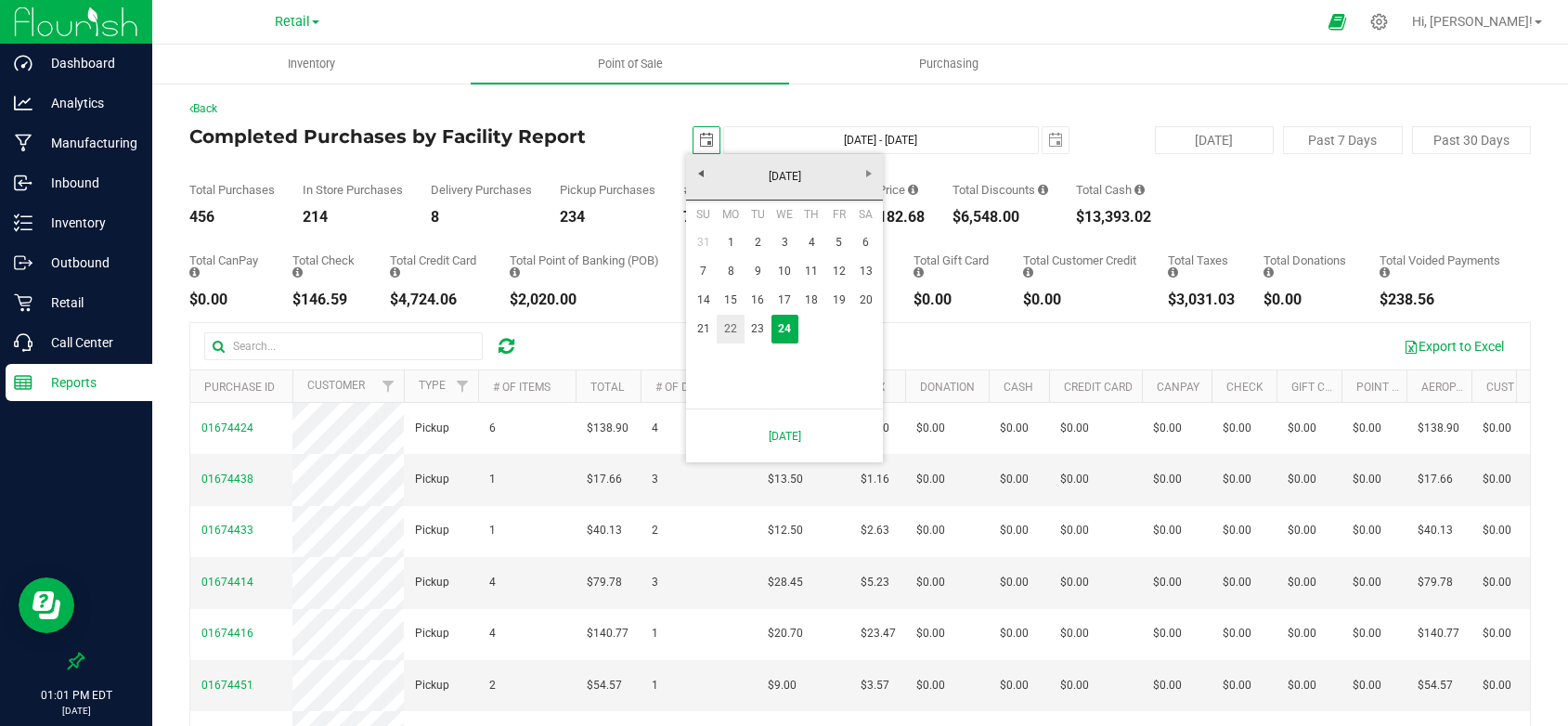
click at [730, 323] on link "22" at bounding box center [730, 329] width 27 height 29
type input "[DATE]"
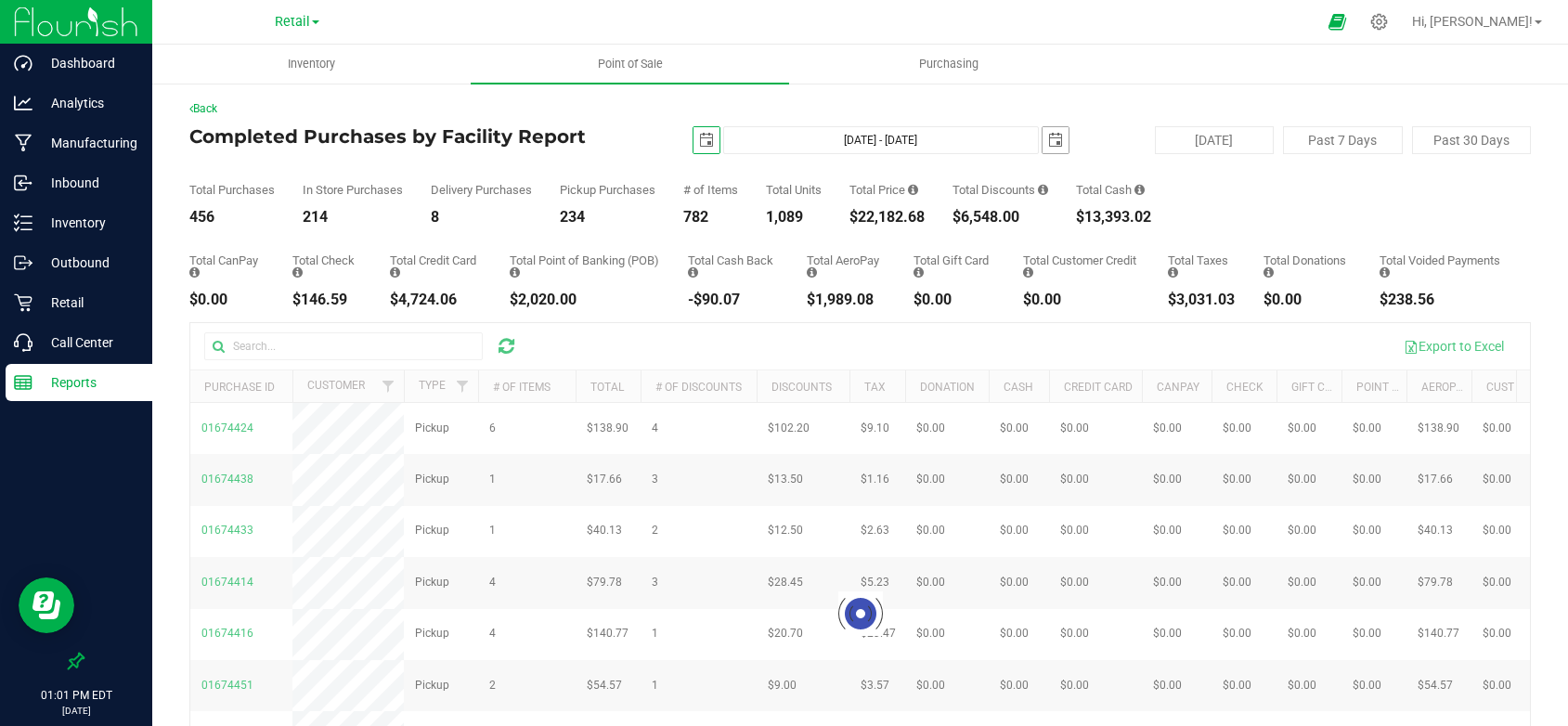
click at [1049, 139] on span "select" at bounding box center [1056, 139] width 15 height 15
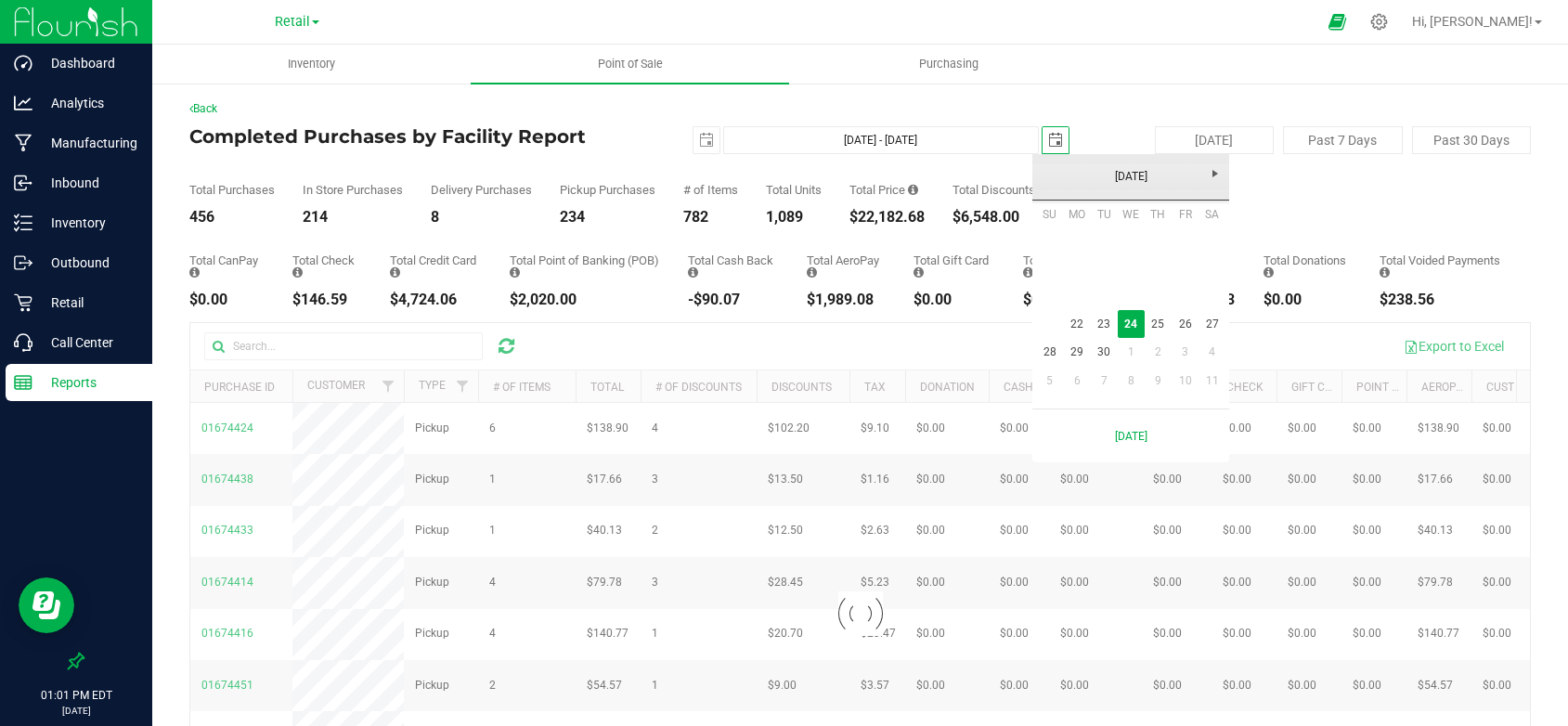
scroll to position [0, 46]
click at [1072, 319] on link "22" at bounding box center [1076, 324] width 27 height 29
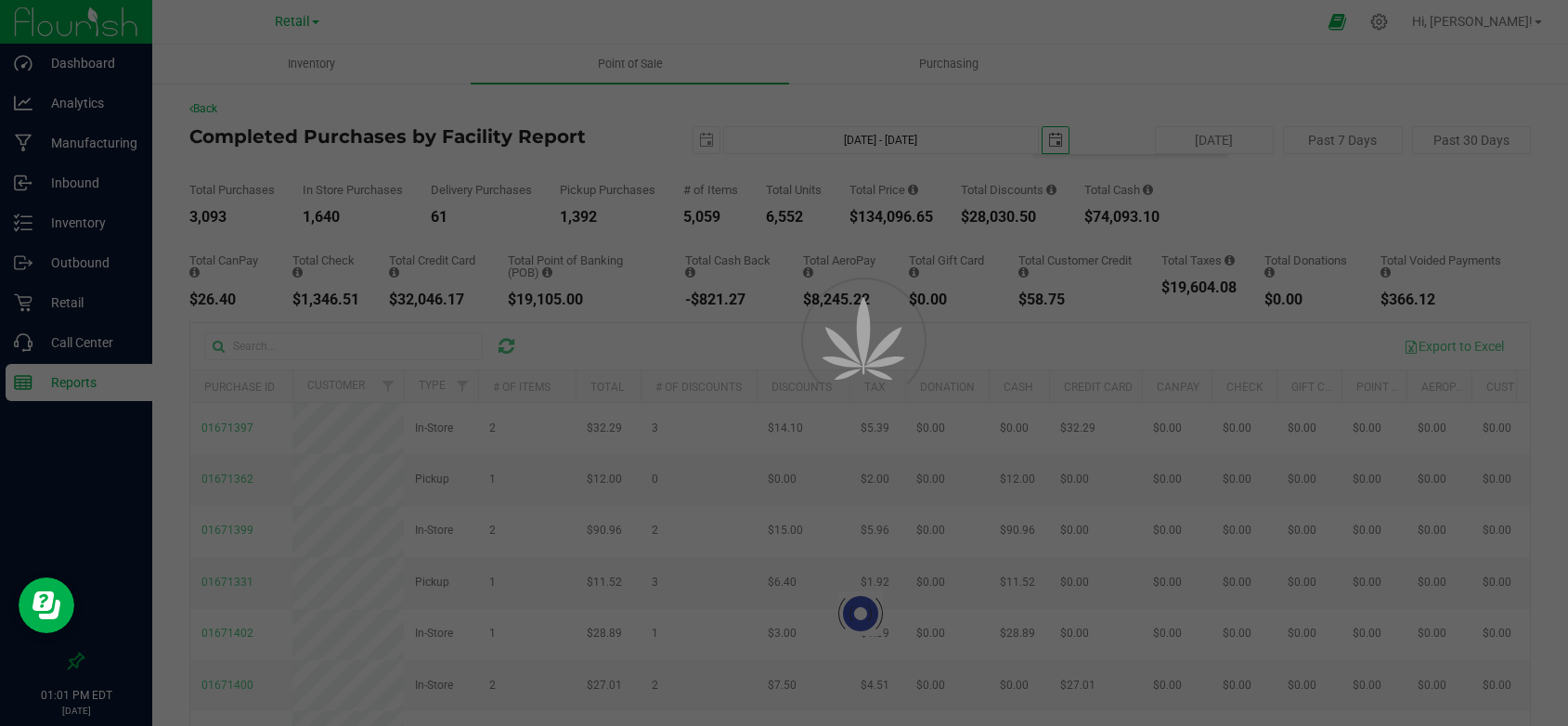
type input "[DATE] - [DATE]"
type input "[DATE]"
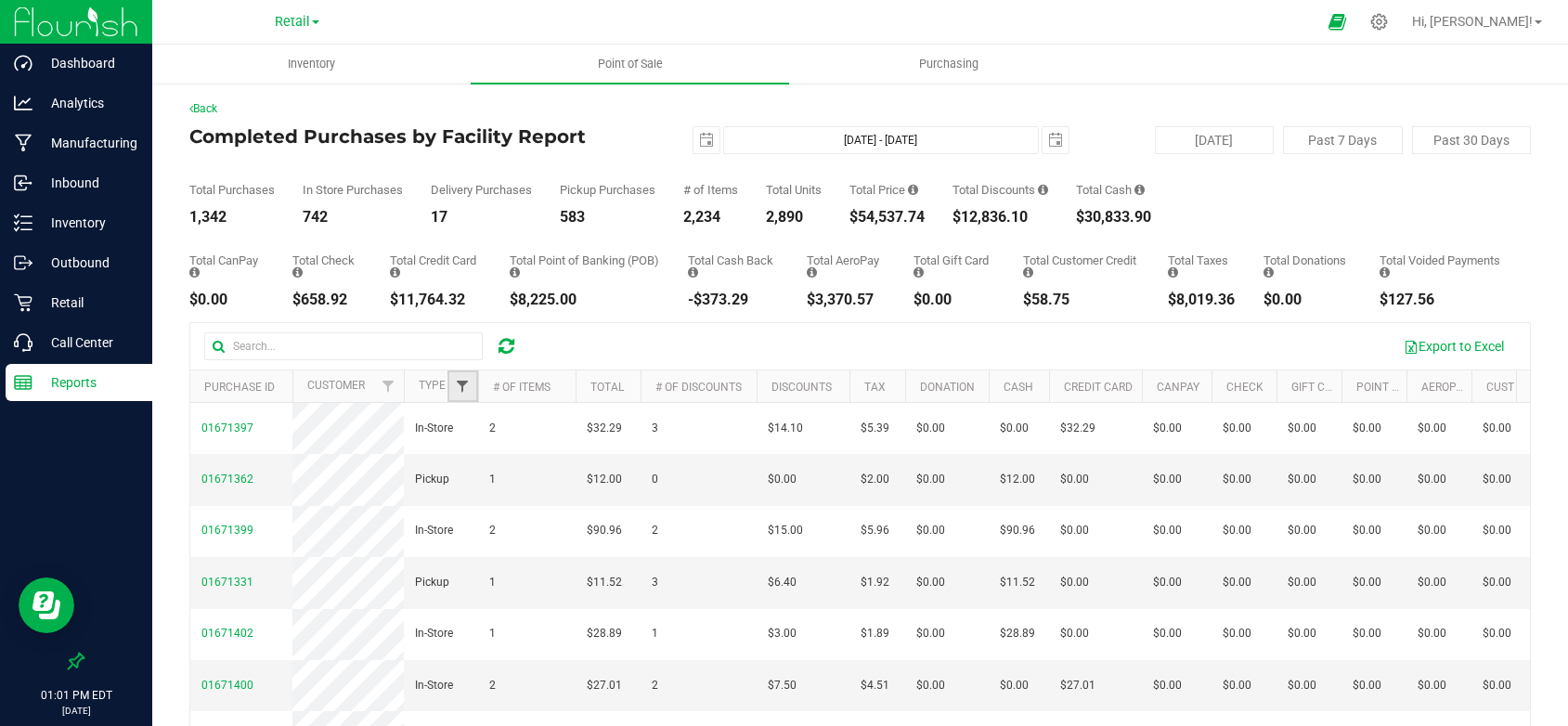
click at [465, 388] on span "Filter" at bounding box center [462, 386] width 15 height 15
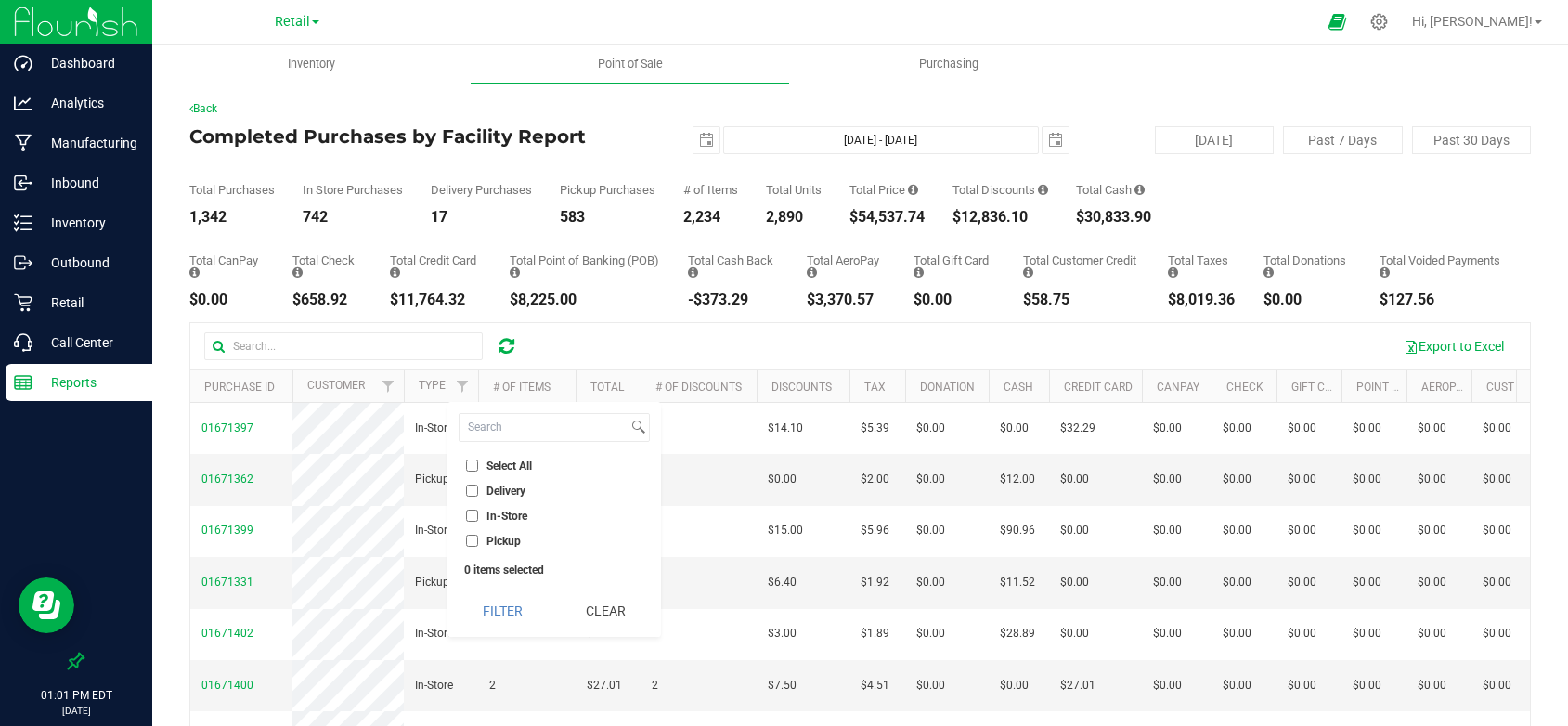
click at [470, 493] on input "Delivery" at bounding box center [472, 491] width 12 height 12
checkbox input "true"
click at [508, 617] on button "Filter" at bounding box center [504, 610] width 89 height 40
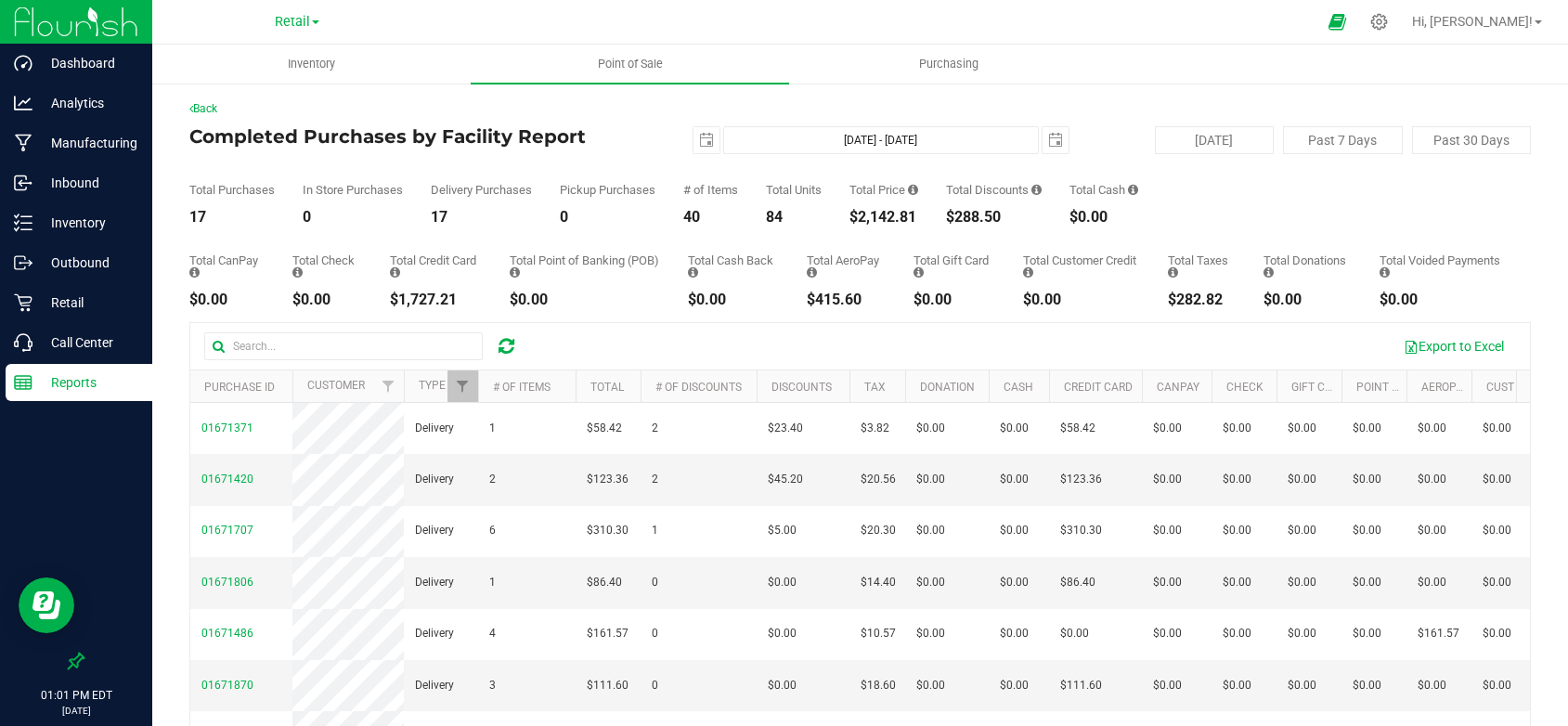
drag, startPoint x: 924, startPoint y: 223, endPoint x: 848, endPoint y: 221, distance: 76.0
click at [848, 221] on div "Total Purchases 17 In Store Purchases 0 Delivery Purchases 17 Pickup Purchases …" at bounding box center [860, 189] width 1342 height 70
click at [1050, 139] on span "select" at bounding box center [1056, 139] width 15 height 15
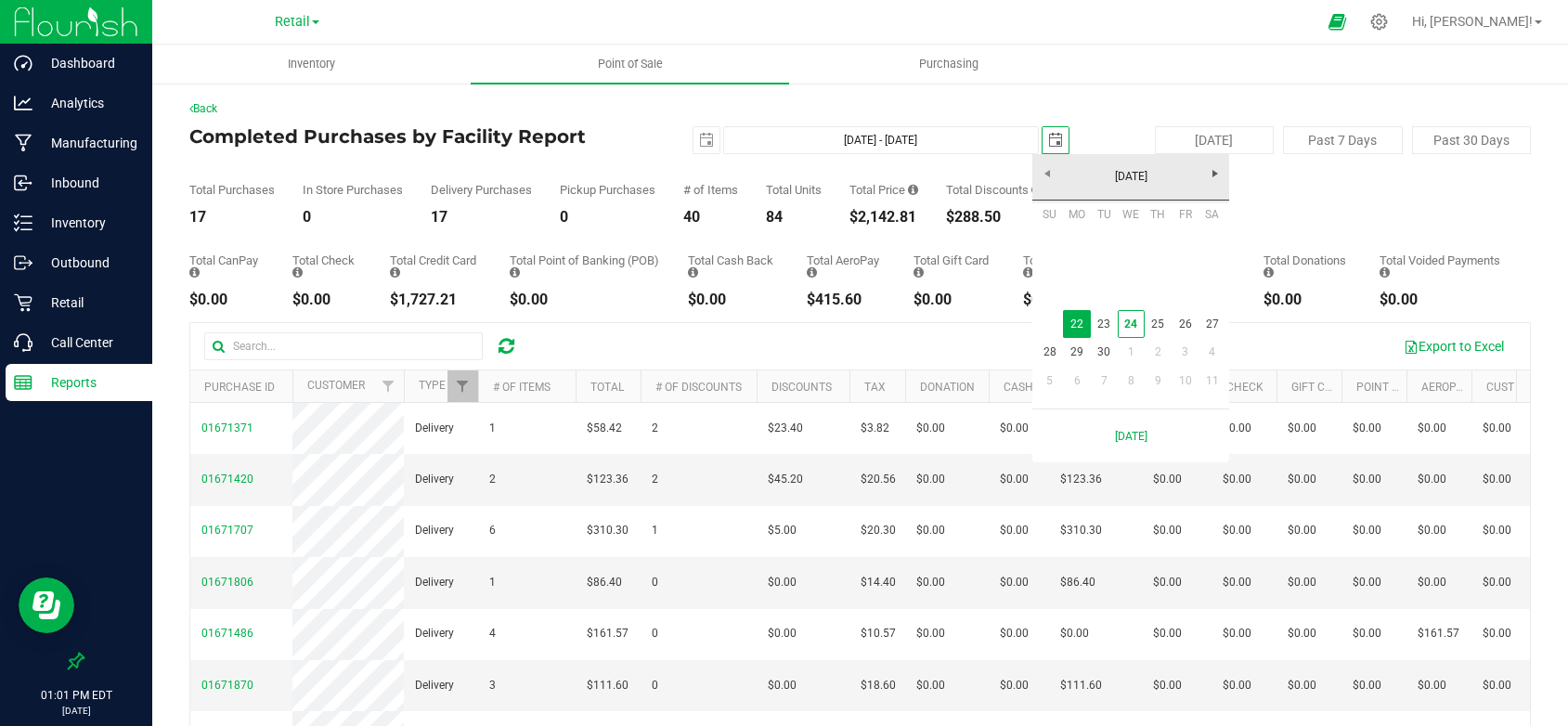
scroll to position [0, 46]
click at [1112, 326] on link "23" at bounding box center [1104, 324] width 27 height 29
type input "[DATE] - [DATE]"
type input "[DATE]"
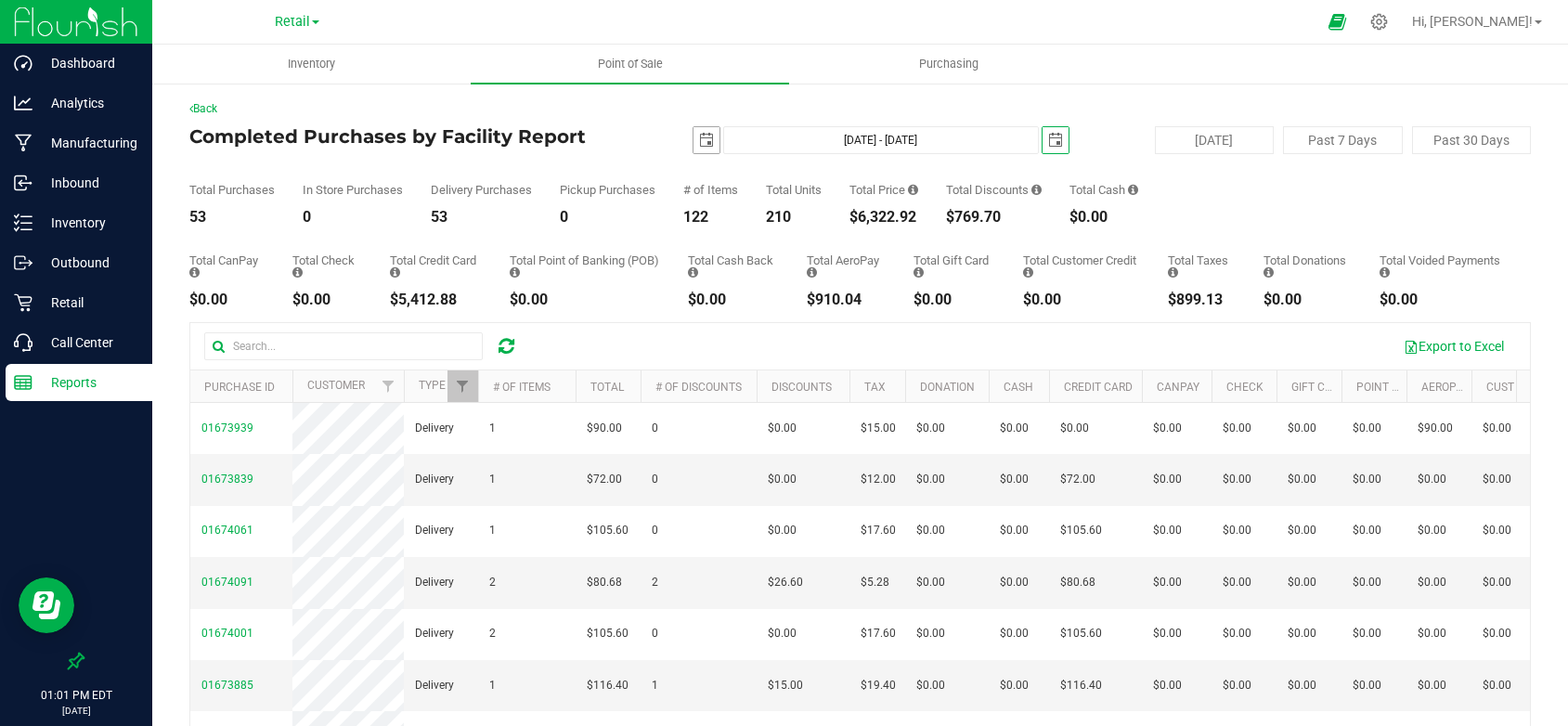
click at [702, 141] on span "select" at bounding box center [706, 139] width 15 height 15
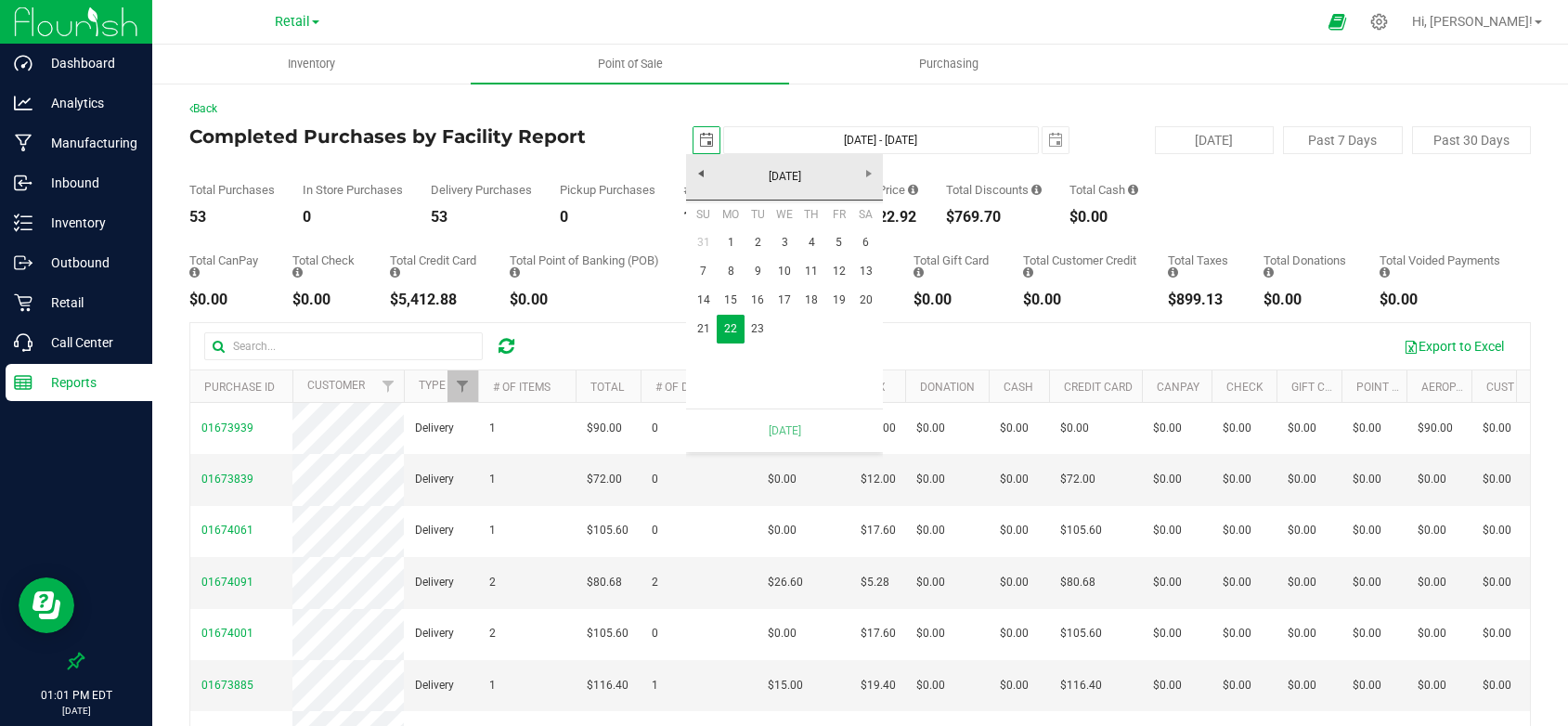
scroll to position [0, 46]
click at [754, 329] on link "23" at bounding box center [757, 329] width 27 height 29
type input "[DATE] - [DATE]"
type input "[DATE]"
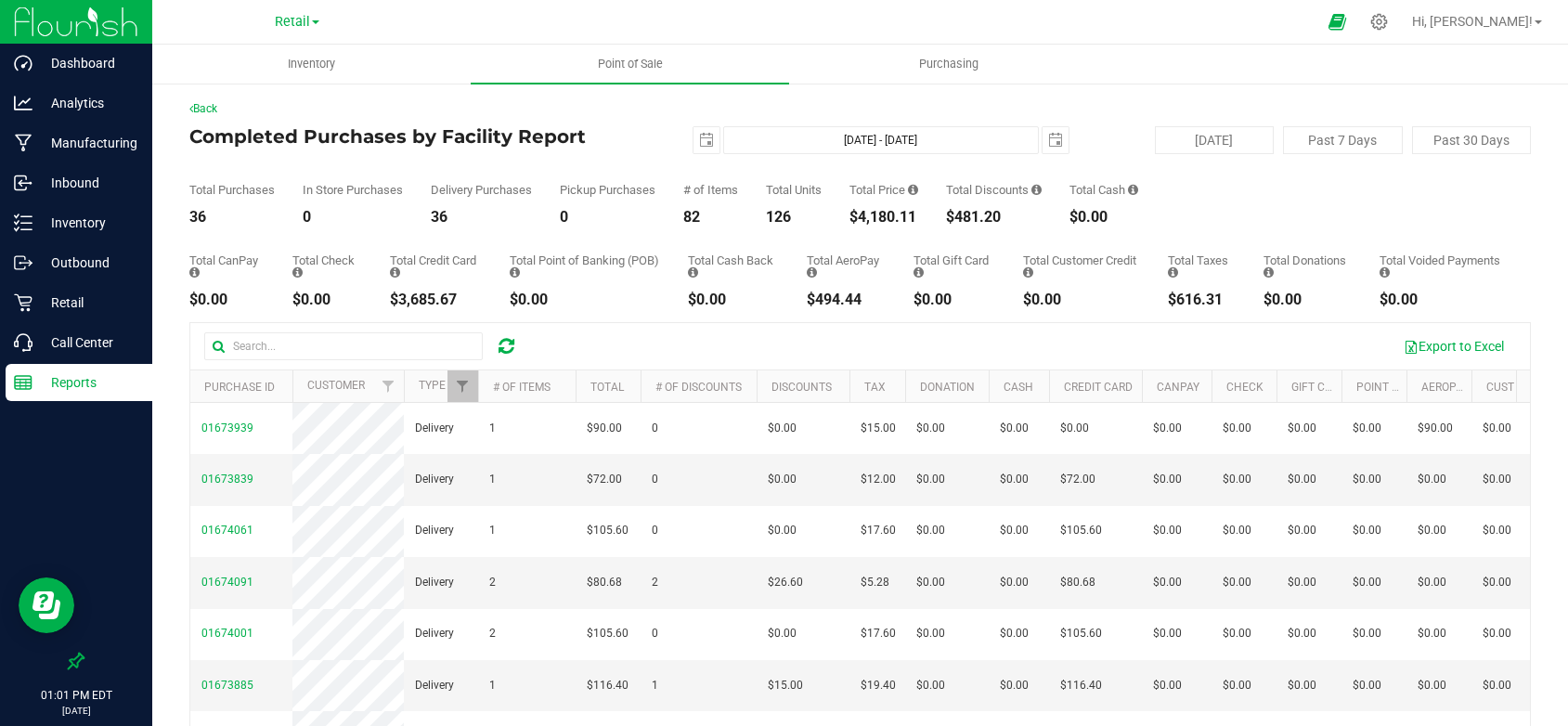
drag, startPoint x: 920, startPoint y: 220, endPoint x: 854, endPoint y: 220, distance: 66.0
click at [854, 220] on div "$4,180.11" at bounding box center [884, 217] width 69 height 15
click at [65, 304] on p "Retail" at bounding box center [88, 302] width 112 height 23
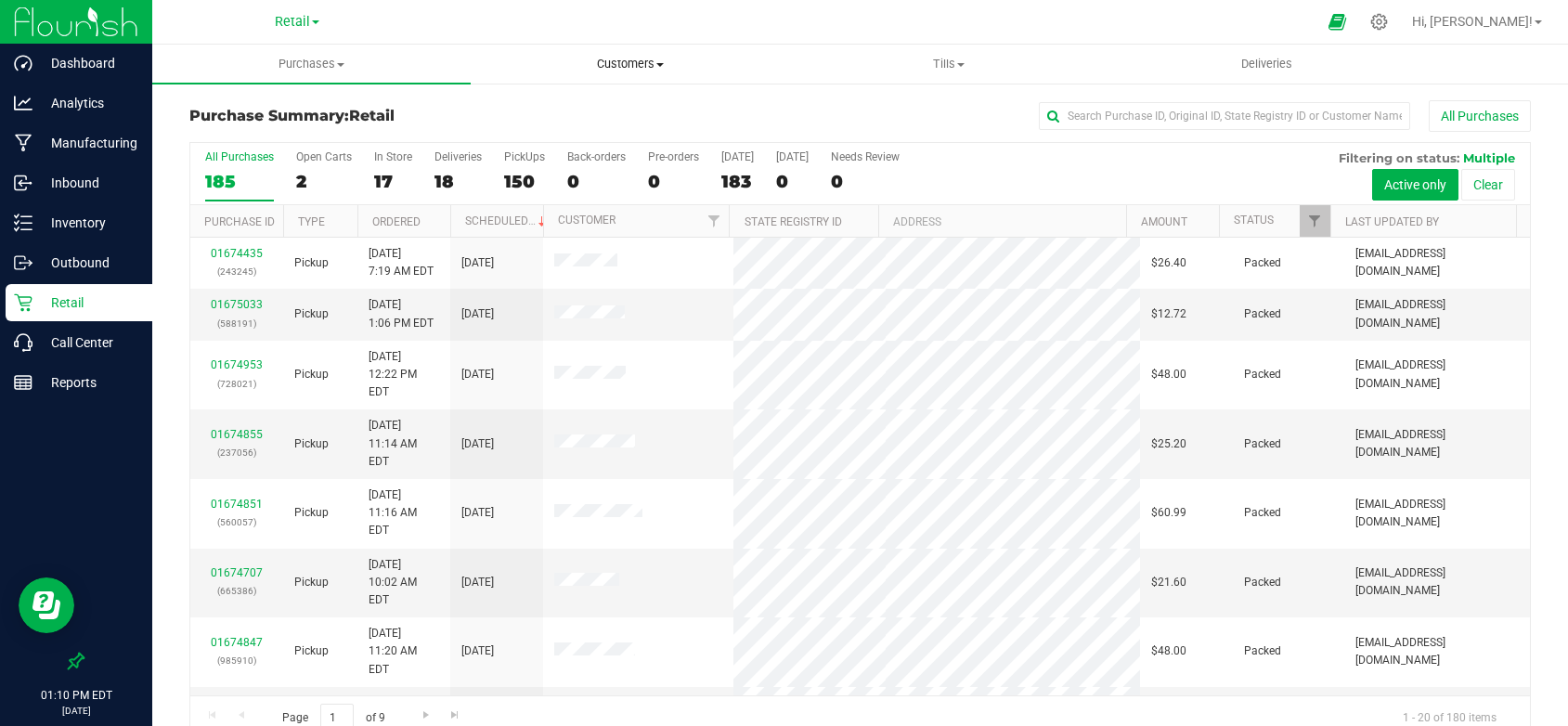
click at [634, 63] on span "Customers" at bounding box center [630, 63] width 317 height 17
click at [537, 112] on span "All customers" at bounding box center [537, 112] width 133 height 16
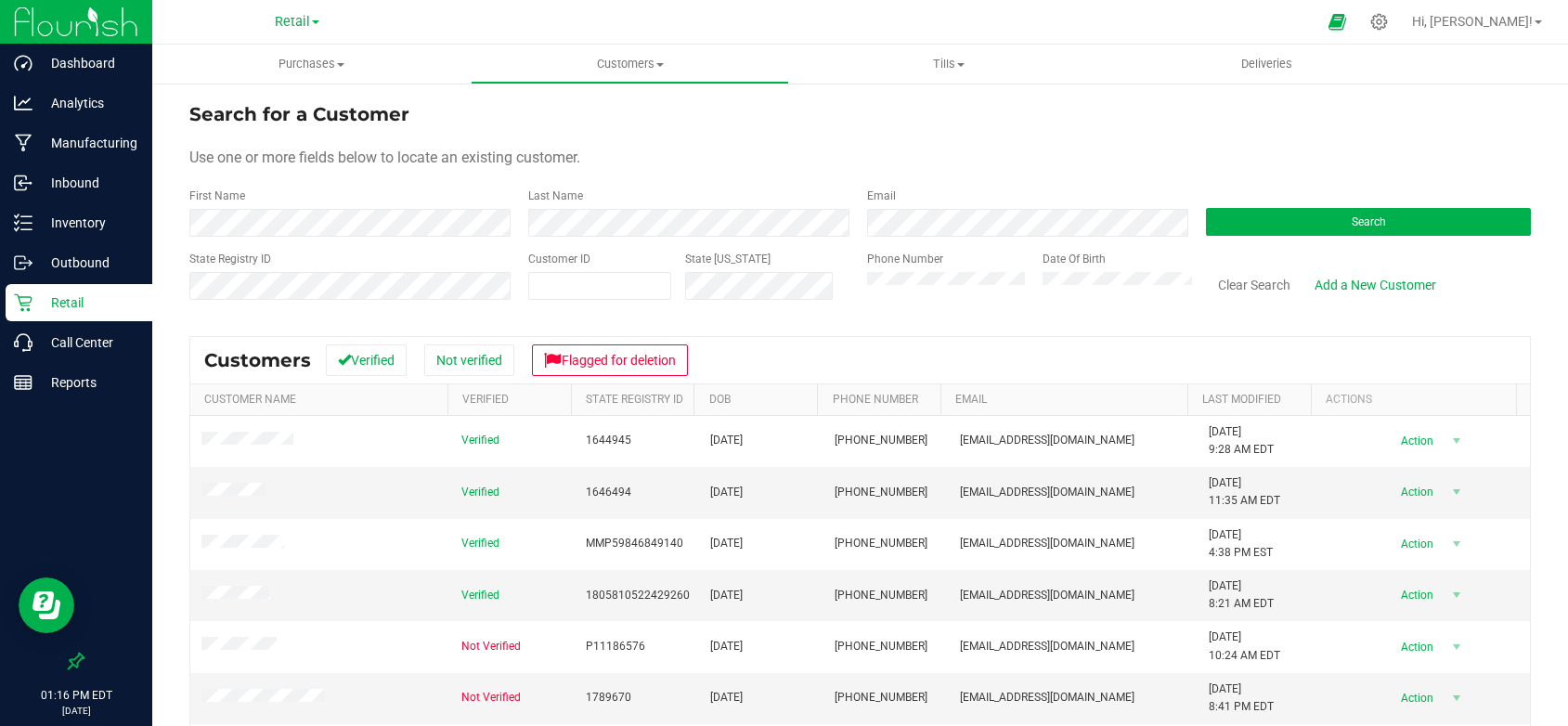
click at [309, 209] on div "First Name" at bounding box center [352, 212] width 325 height 49
